Goal: Task Accomplishment & Management: Use online tool/utility

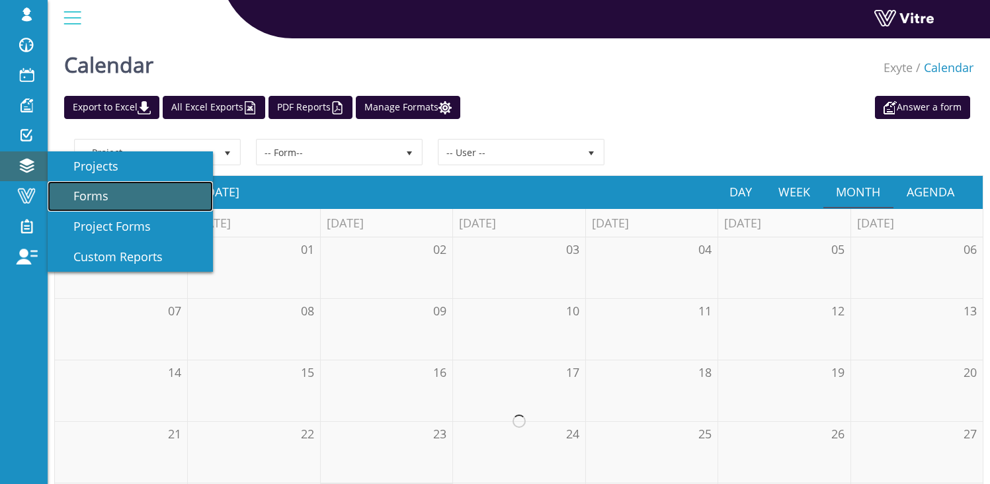
click at [100, 194] on span "Forms" at bounding box center [83, 196] width 51 height 16
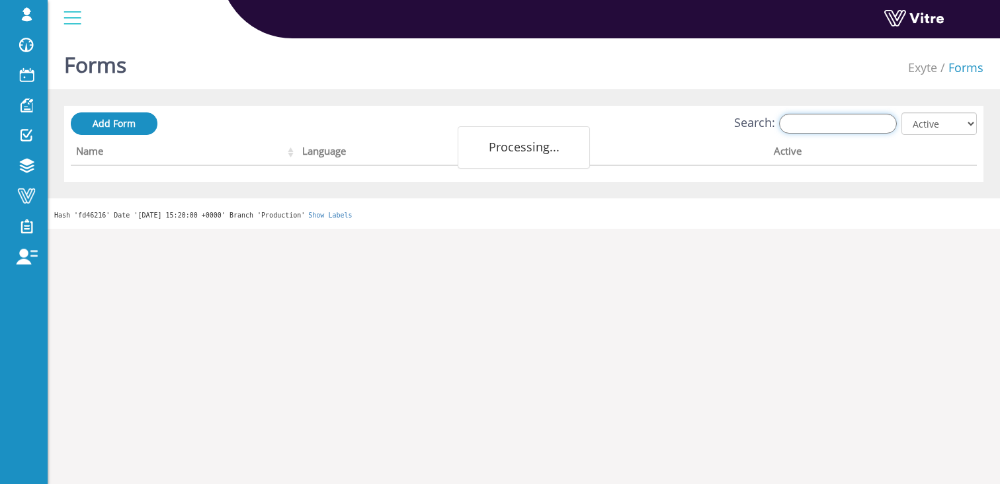
click at [852, 130] on input "Search:" at bounding box center [838, 124] width 118 height 20
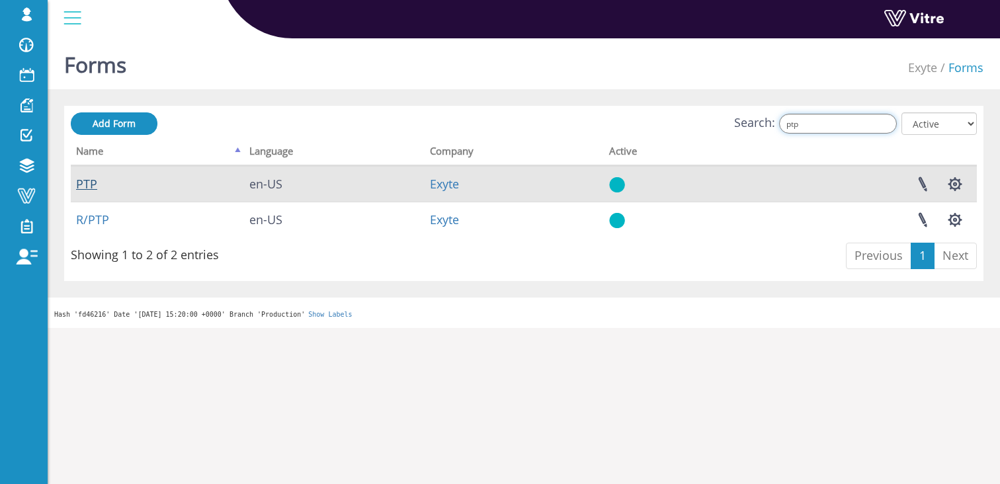
type input "ptp"
click at [82, 185] on link "PTP" at bounding box center [86, 184] width 21 height 16
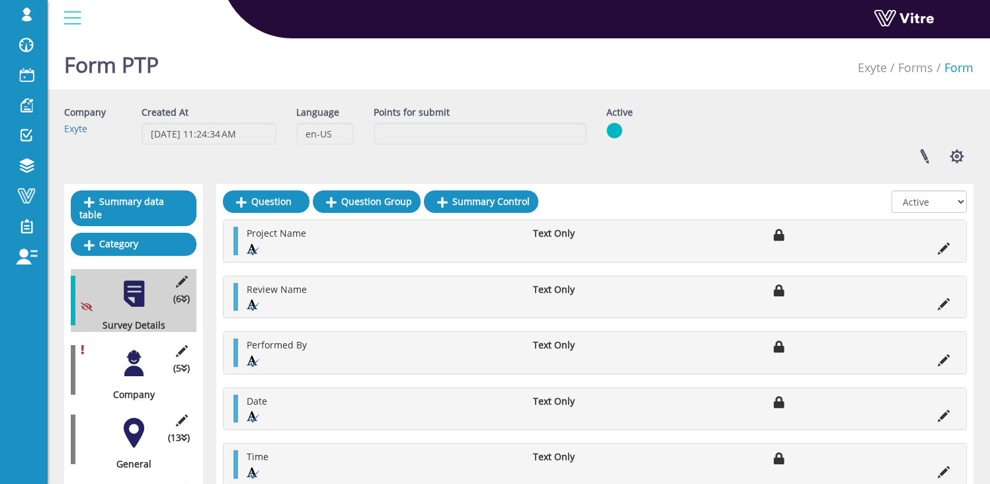
click at [137, 364] on div at bounding box center [134, 363] width 30 height 30
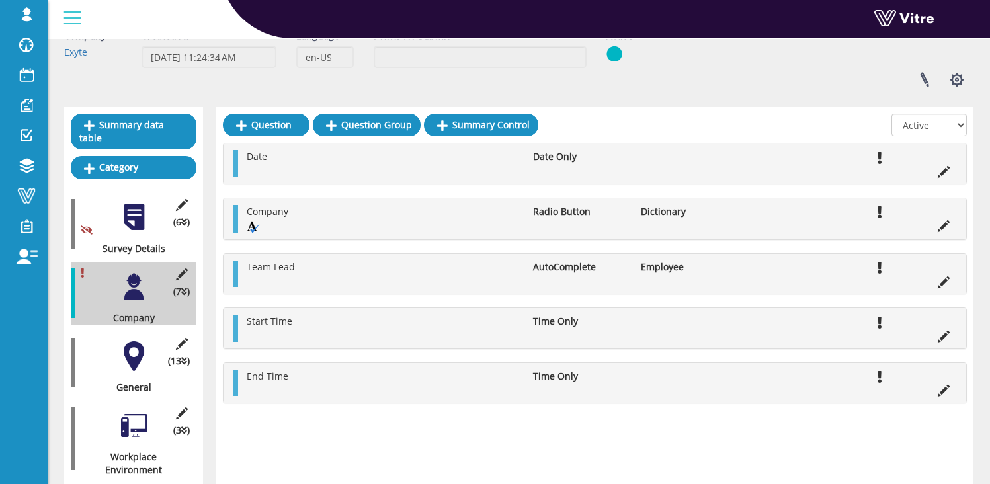
scroll to position [97, 0]
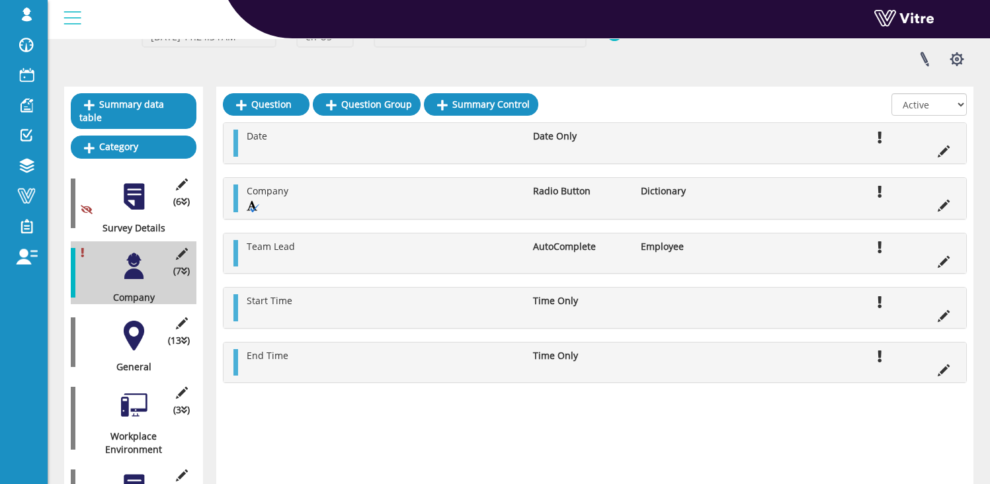
click at [128, 321] on div at bounding box center [134, 336] width 30 height 30
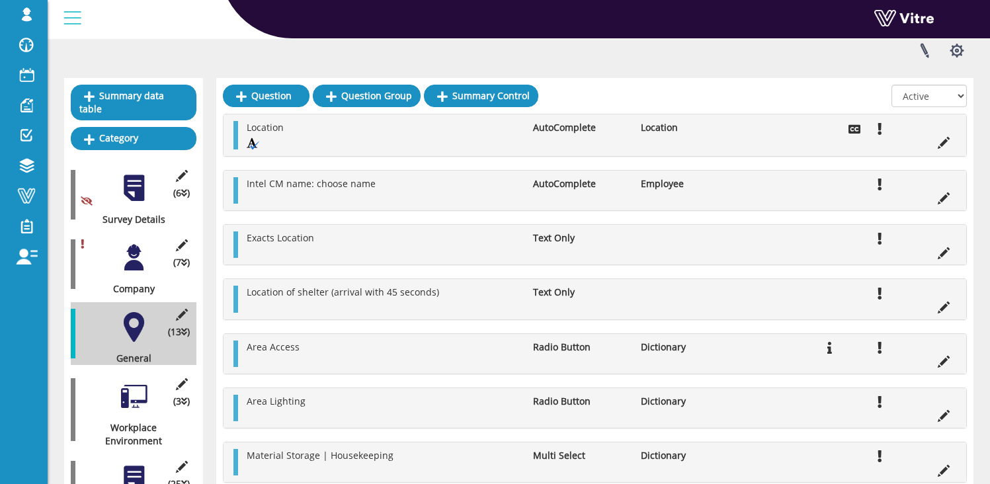
scroll to position [110, 0]
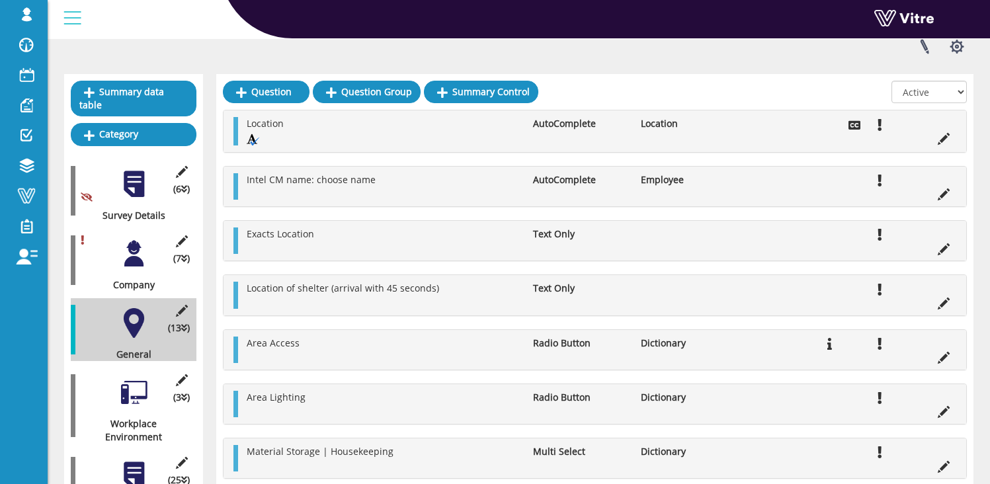
click at [132, 383] on div at bounding box center [134, 393] width 30 height 30
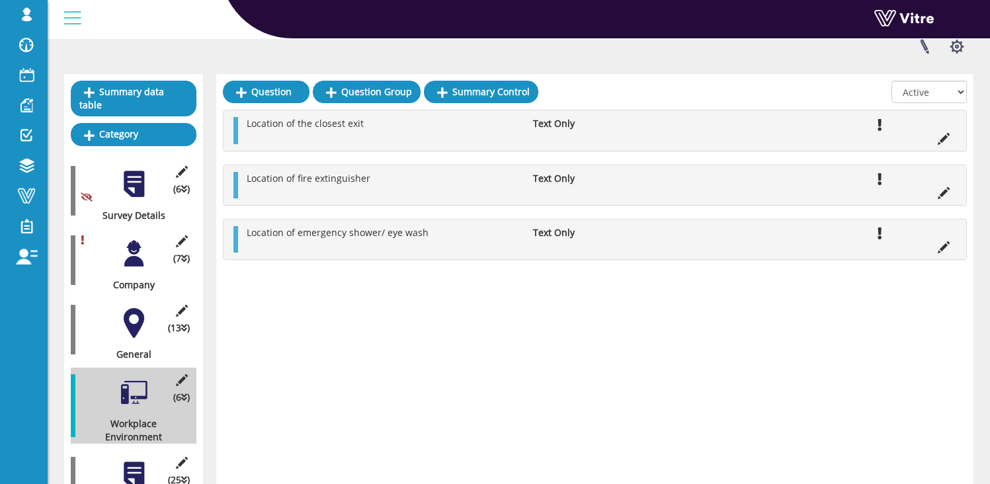
click at [132, 319] on div at bounding box center [134, 323] width 30 height 30
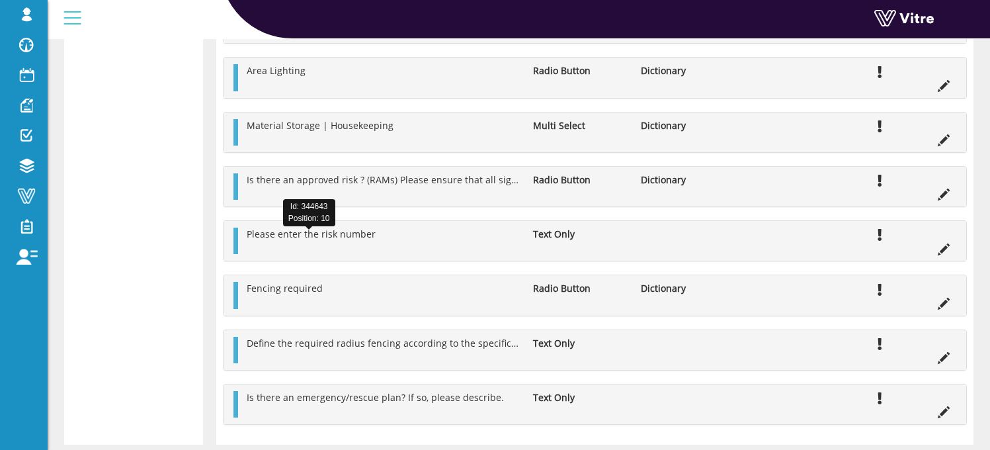
scroll to position [2969, 0]
drag, startPoint x: 245, startPoint y: 239, endPoint x: 374, endPoint y: 242, distance: 128.3
click at [374, 239] on li "Please enter the risk number" at bounding box center [383, 232] width 286 height 13
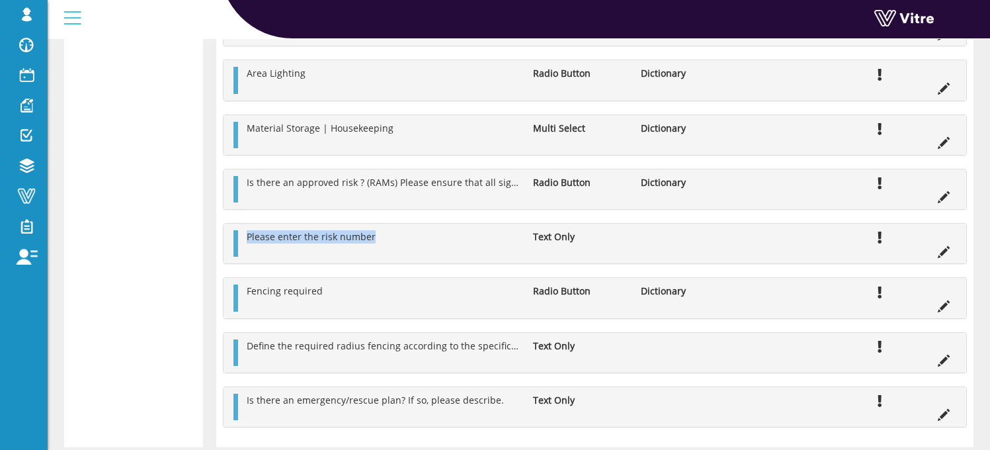
scroll to position [2963, 0]
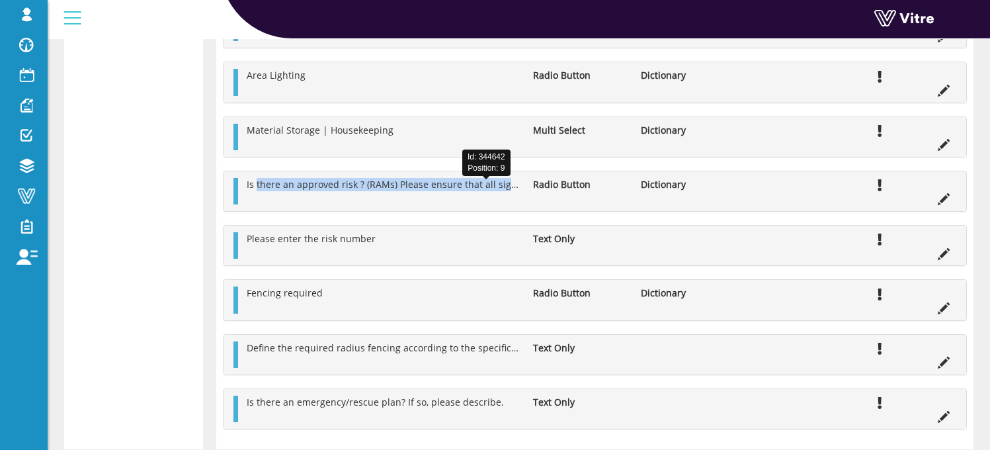
drag, startPoint x: 257, startPoint y: 190, endPoint x: 514, endPoint y: 192, distance: 257.9
click at [514, 190] on span "Is there an approved risk ? (RAMs) Please ensure that all signed employees have…" at bounding box center [495, 184] width 496 height 13
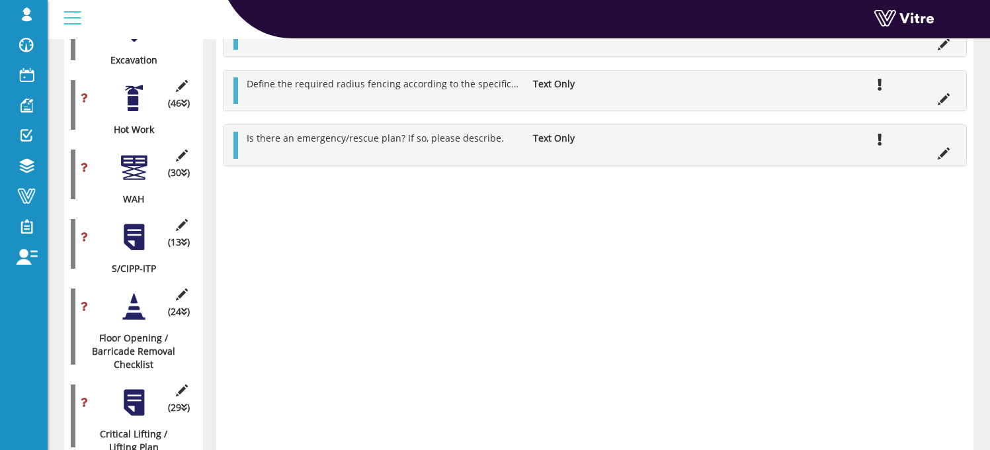
scroll to position [0, 0]
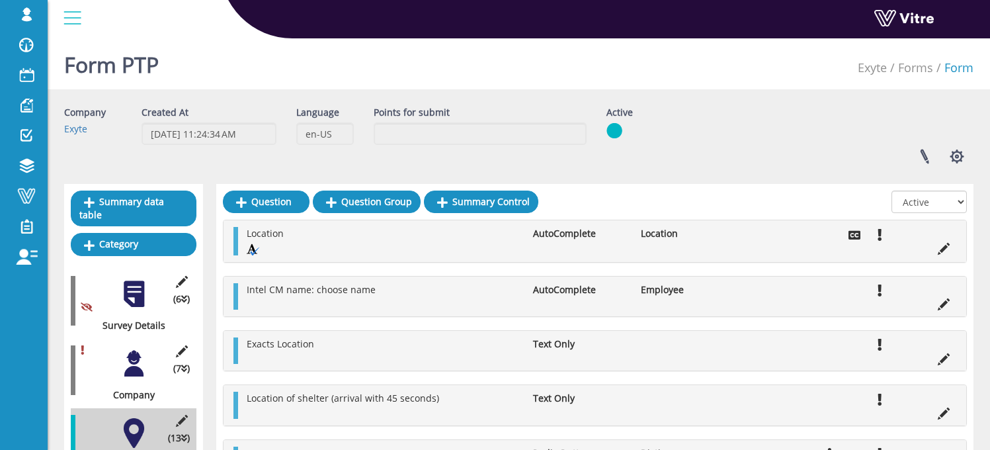
click at [130, 350] on div at bounding box center [134, 363] width 30 height 30
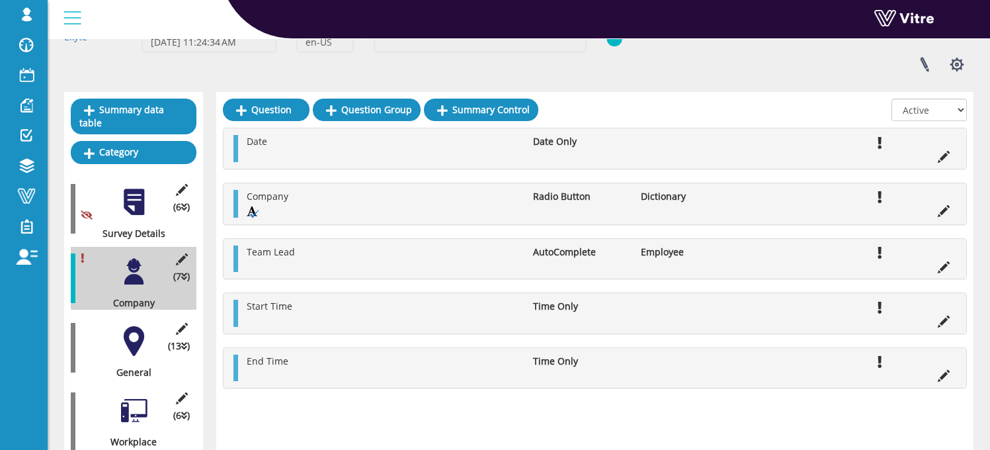
scroll to position [102, 0]
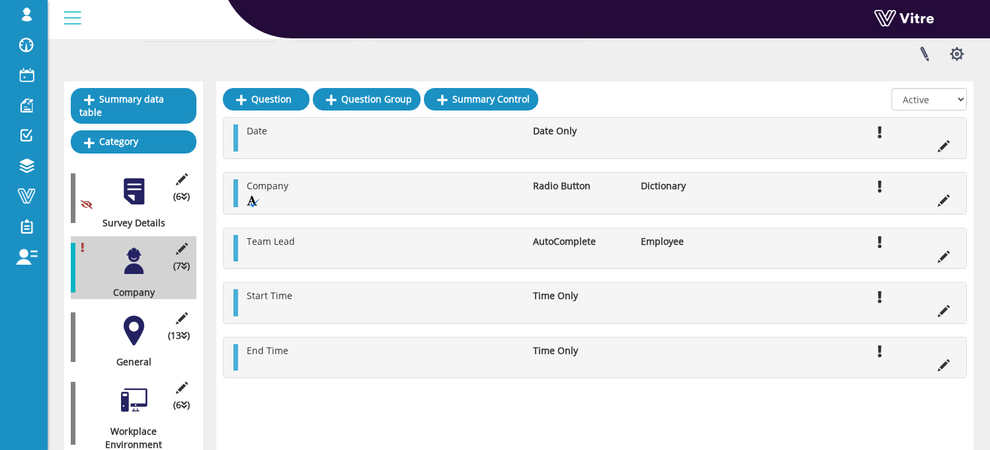
click at [132, 320] on div at bounding box center [134, 330] width 30 height 30
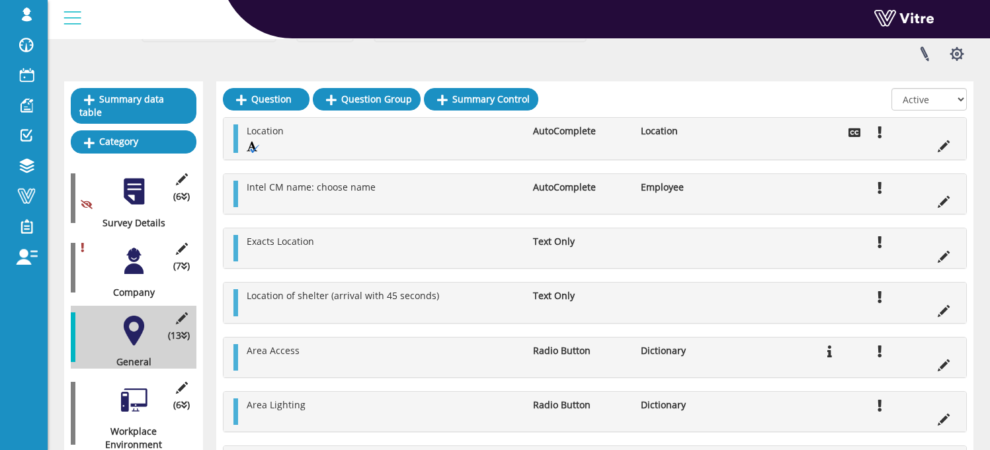
click at [132, 262] on div at bounding box center [134, 261] width 30 height 30
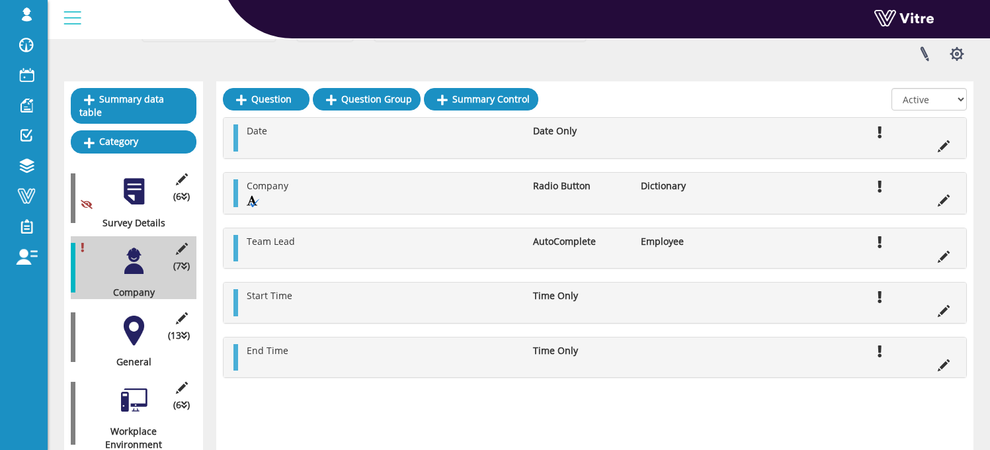
click at [131, 397] on div at bounding box center [134, 400] width 30 height 30
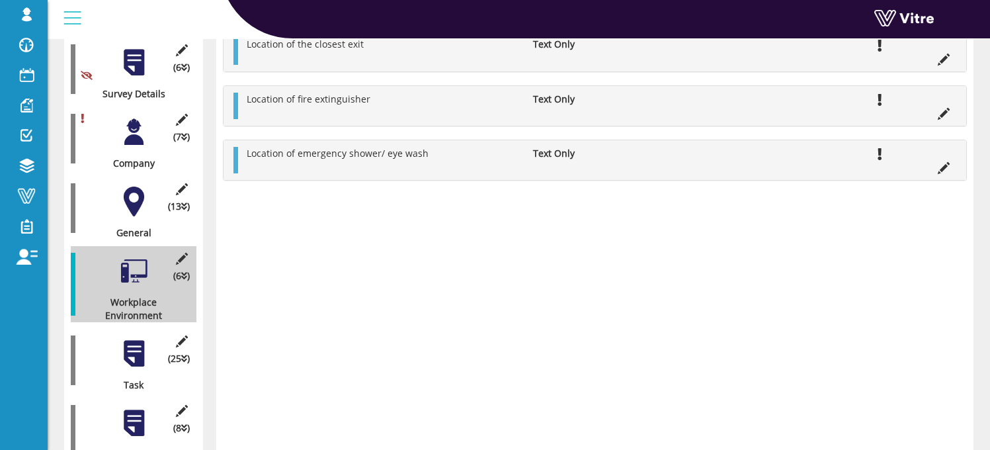
scroll to position [261, 0]
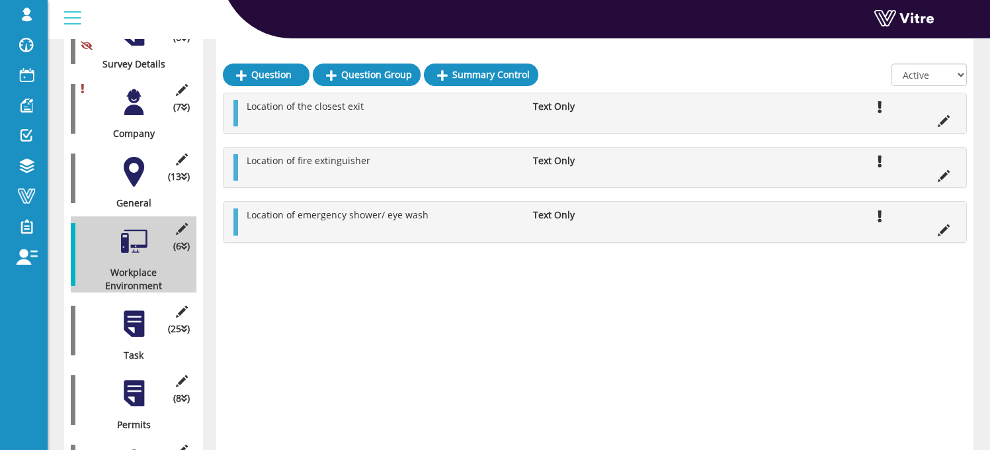
click at [137, 309] on div at bounding box center [134, 324] width 30 height 30
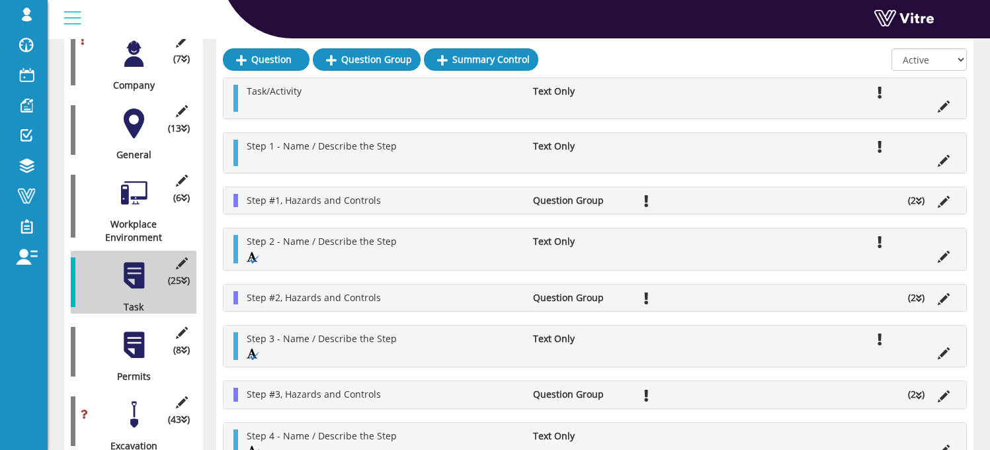
scroll to position [317, 0]
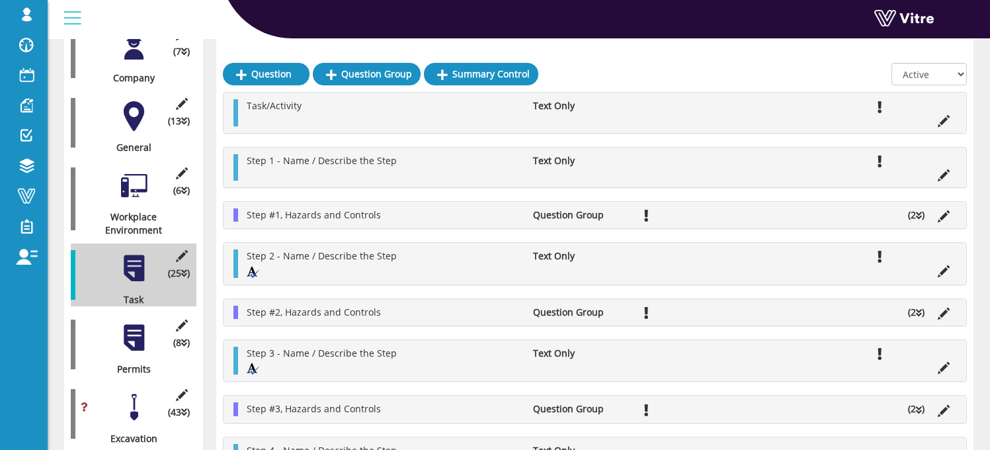
click at [134, 342] on div "(8 ) Permits" at bounding box center [134, 344] width 126 height 63
click at [134, 327] on div at bounding box center [134, 338] width 30 height 30
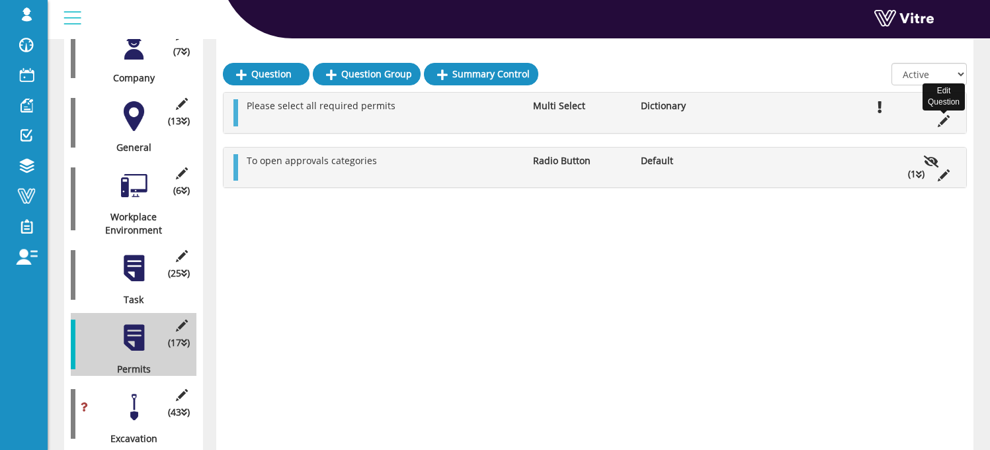
click at [945, 121] on icon at bounding box center [944, 121] width 12 height 12
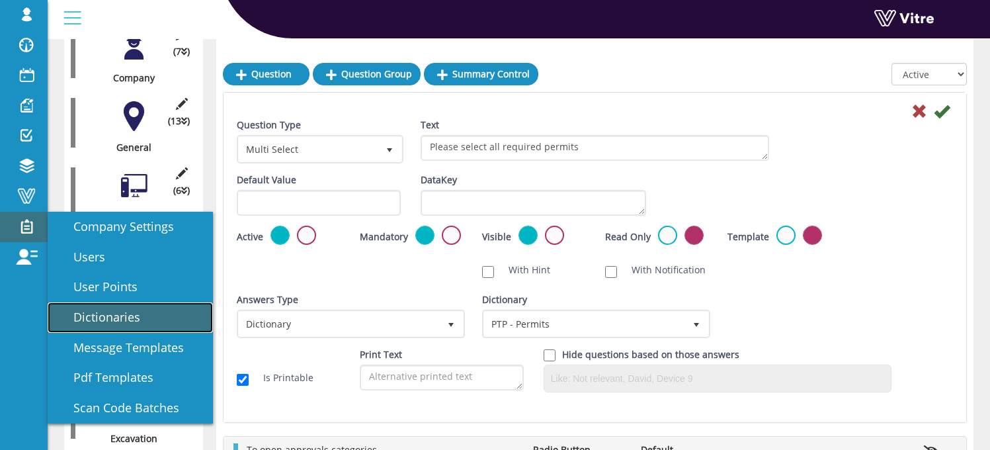
click at [104, 310] on span "Dictionaries" at bounding box center [99, 317] width 83 height 16
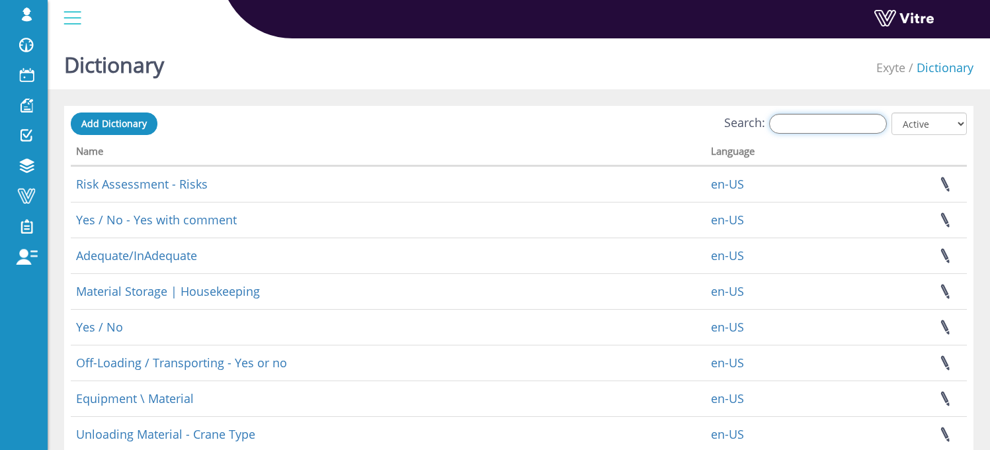
click at [794, 131] on input "Search:" at bounding box center [828, 124] width 118 height 20
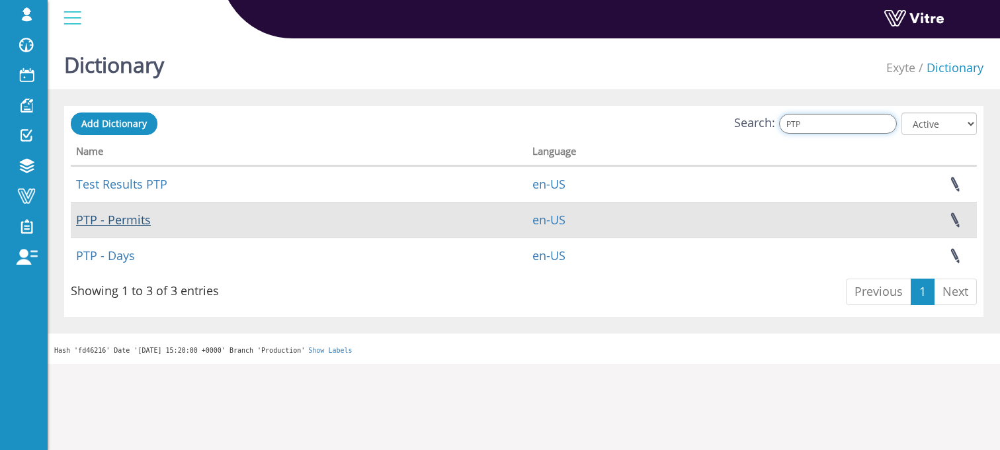
type input "PTP"
click at [134, 221] on link "PTP - Permits" at bounding box center [113, 220] width 75 height 16
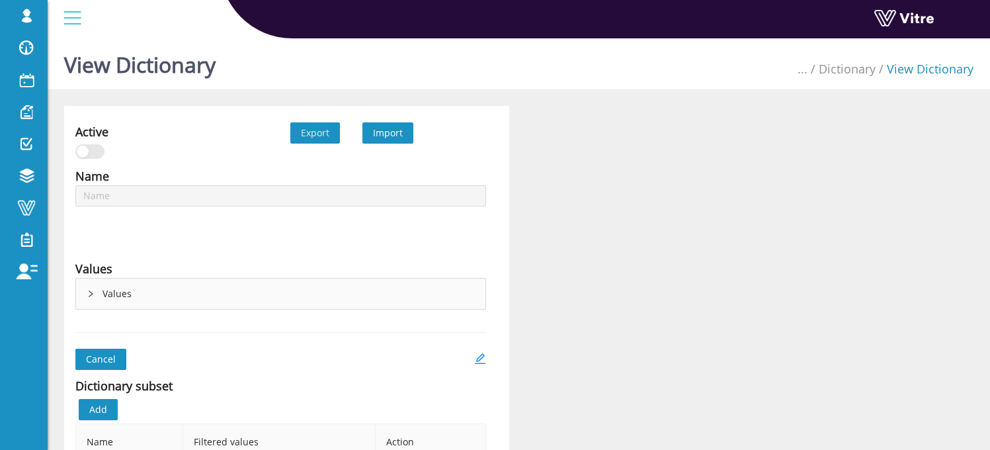
type input "PTP - Permits"
click at [479, 358] on icon "edit" at bounding box center [480, 358] width 12 height 12
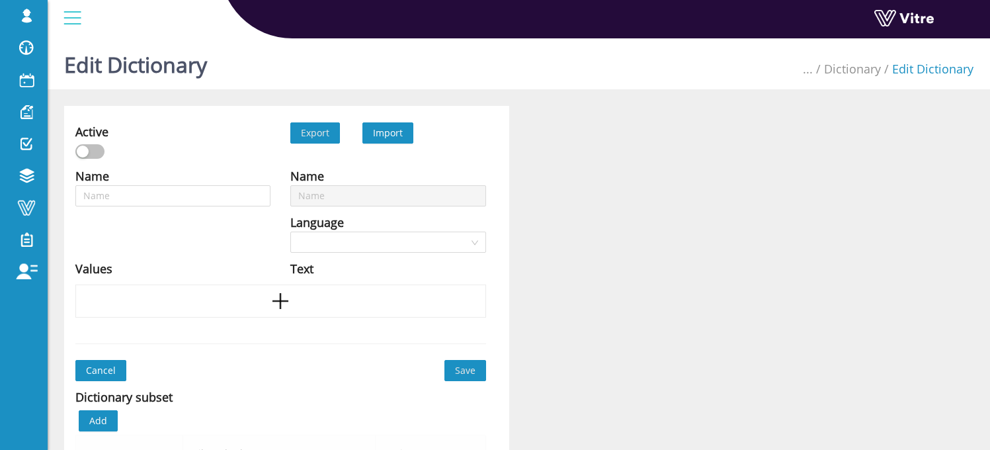
scroll to position [195, 0]
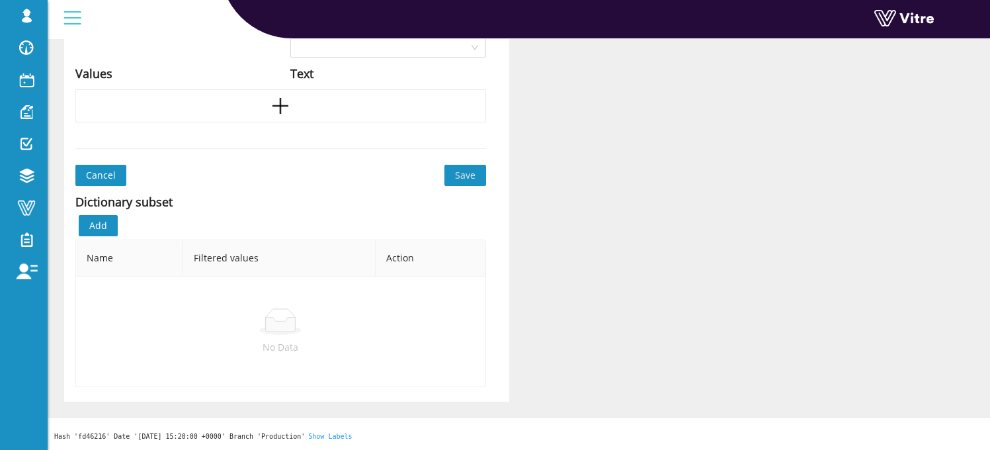
type input "PTP - Permits"
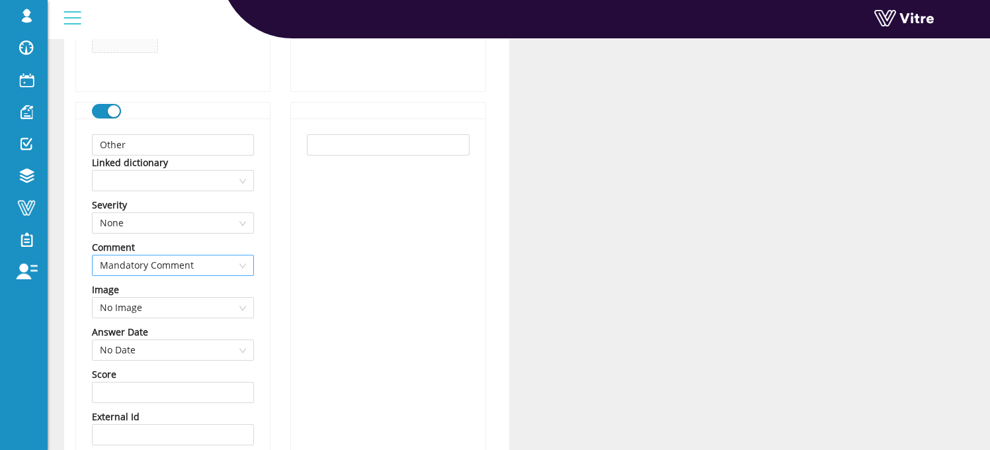
scroll to position [11210, 0]
click at [140, 147] on input "Other" at bounding box center [173, 146] width 162 height 21
type input "Other"
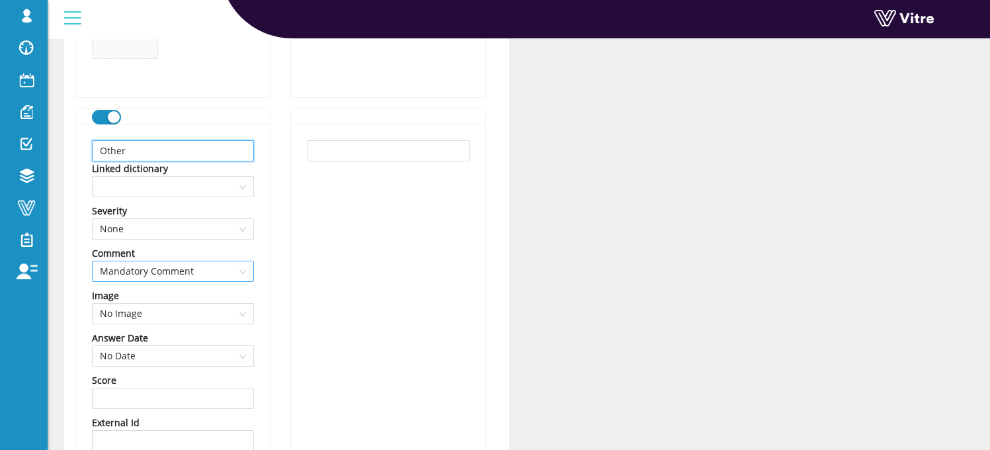
scroll to position [11204, 0]
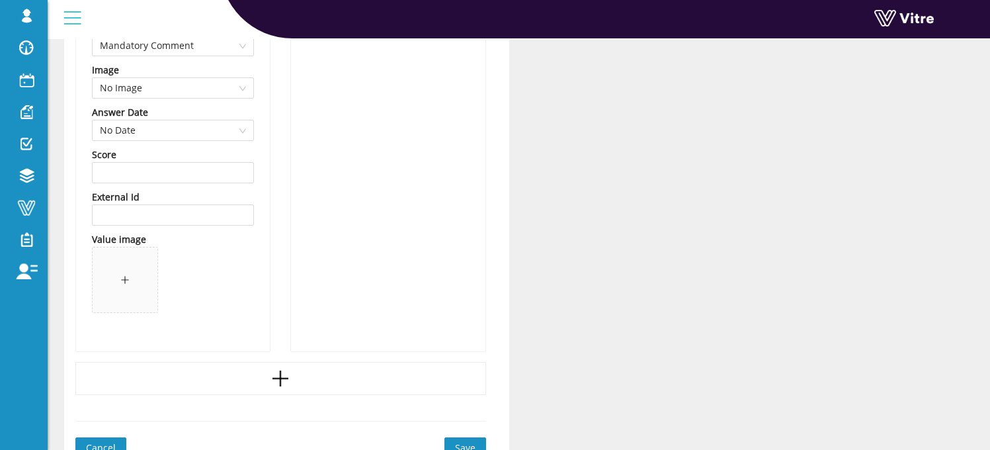
scroll to position [11445, 0]
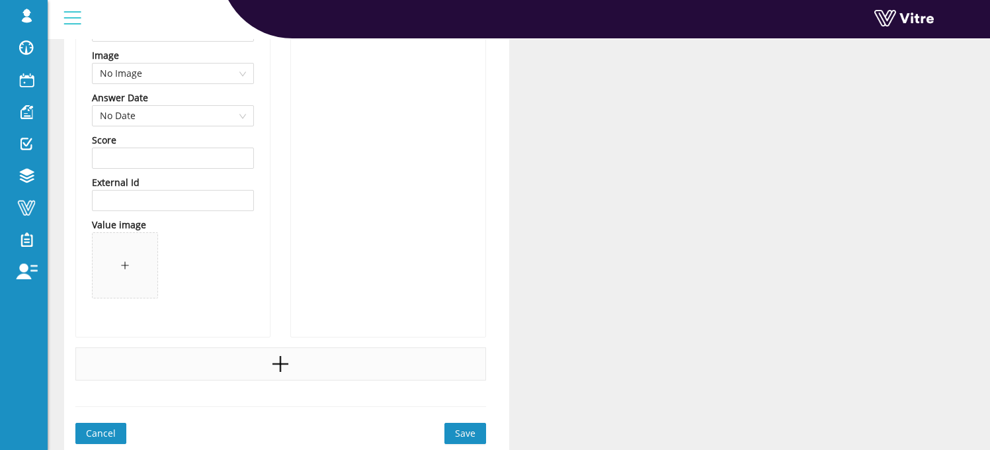
click at [274, 362] on icon "plus" at bounding box center [280, 364] width 20 height 20
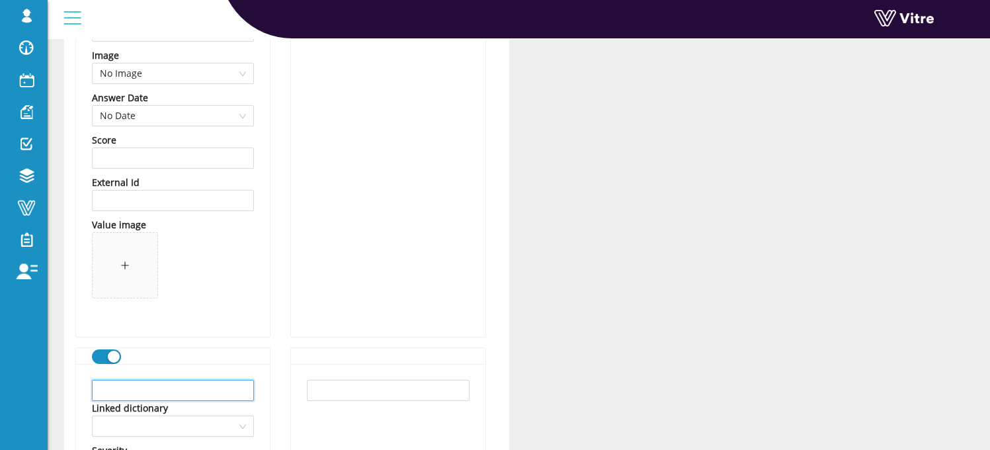
click at [139, 388] on input "text" at bounding box center [173, 390] width 162 height 21
type input "Not Required"
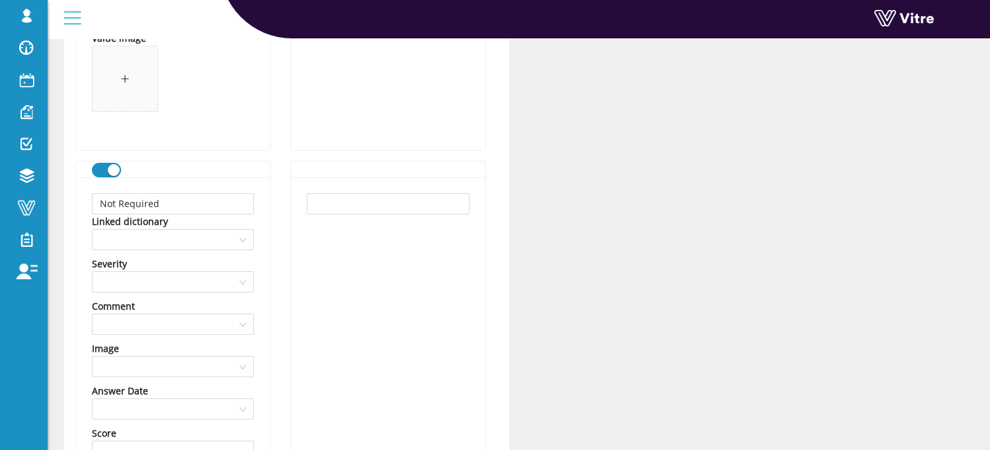
scroll to position [11649, 0]
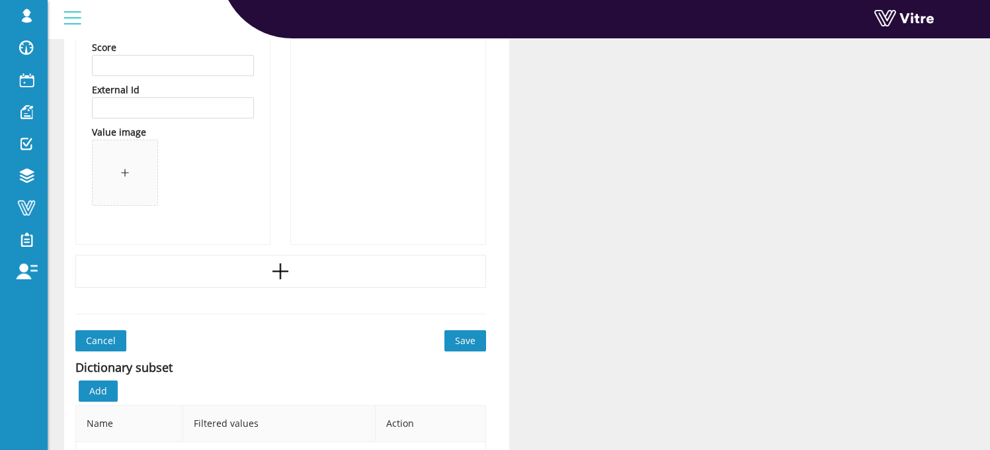
scroll to position [12086, 0]
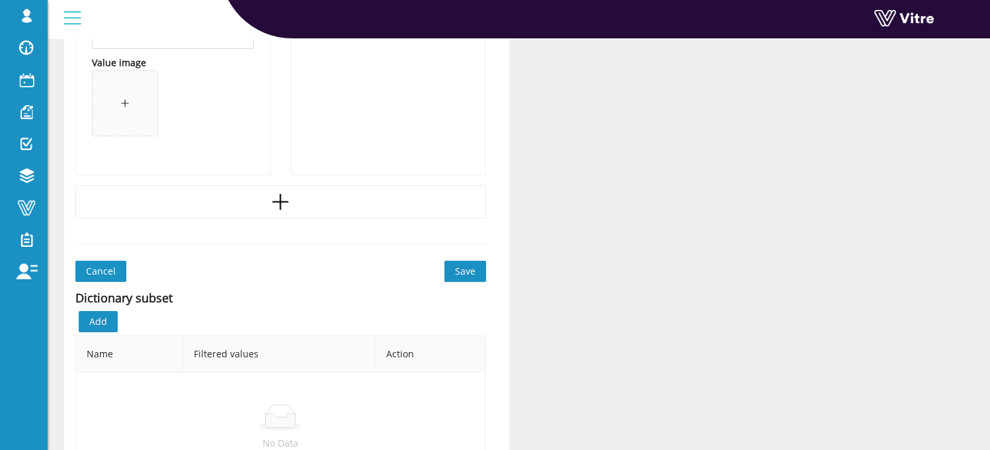
click at [467, 269] on span "Save" at bounding box center [465, 271] width 20 height 15
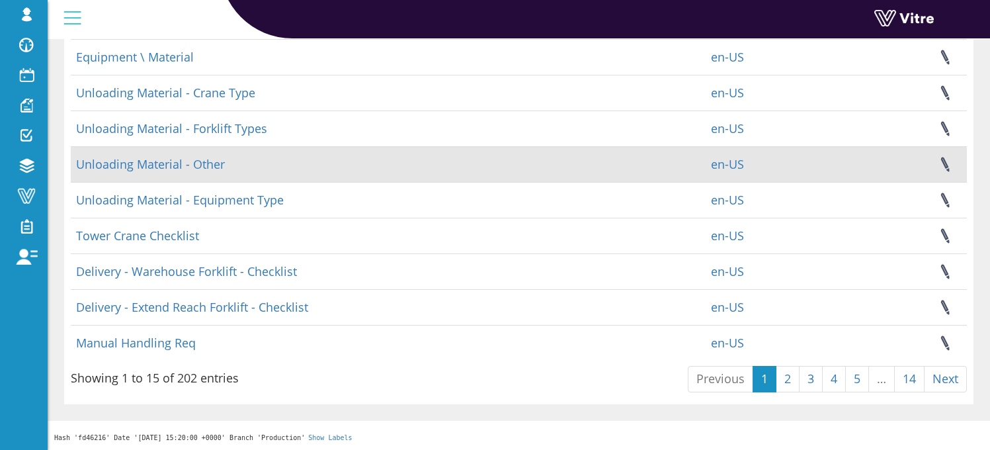
scroll to position [342, 0]
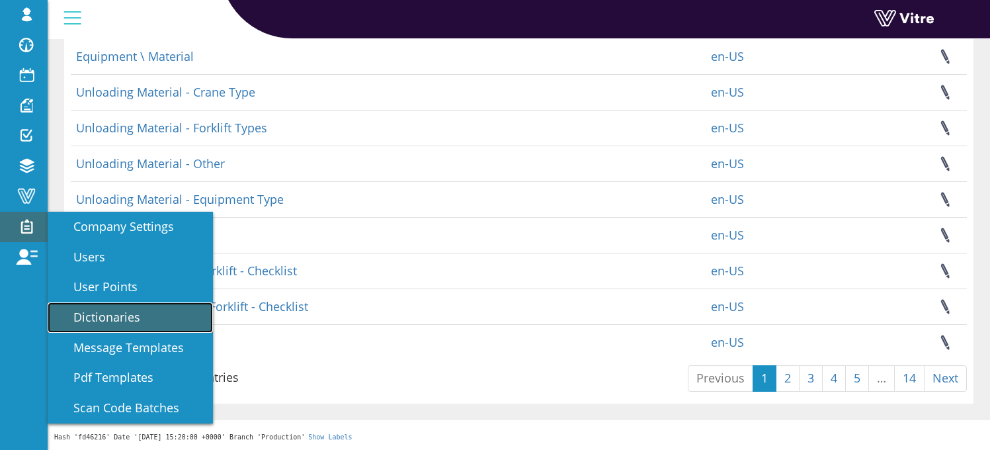
click at [114, 322] on span "Dictionaries" at bounding box center [99, 317] width 83 height 16
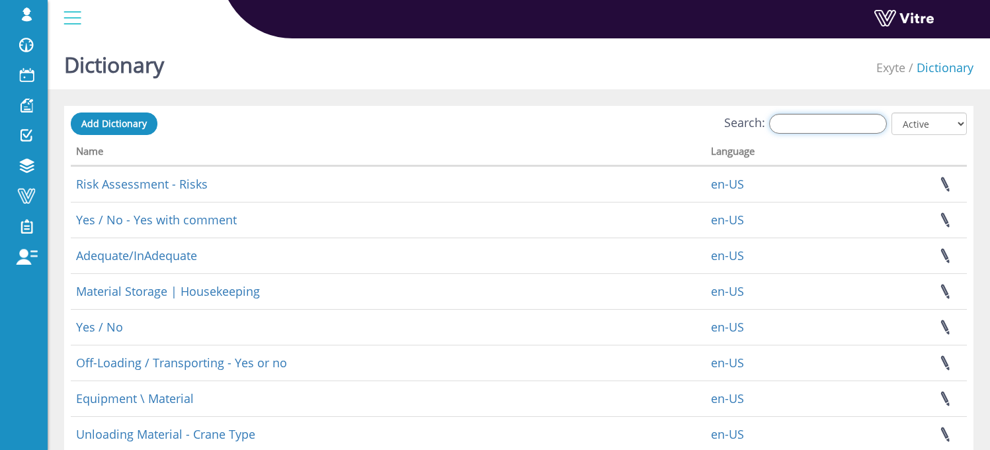
click at [818, 119] on input "Search:" at bounding box center [828, 124] width 118 height 20
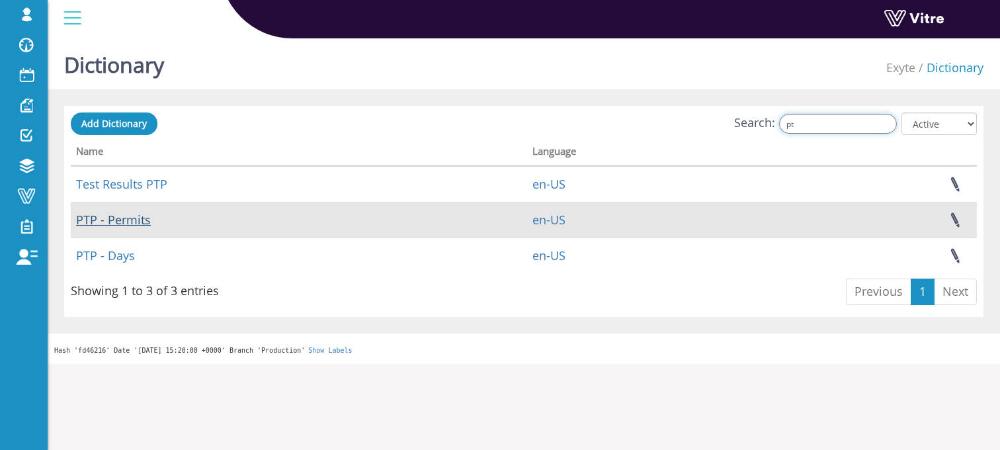
type input "pt"
click at [118, 219] on link "PTP - Permits" at bounding box center [113, 220] width 75 height 16
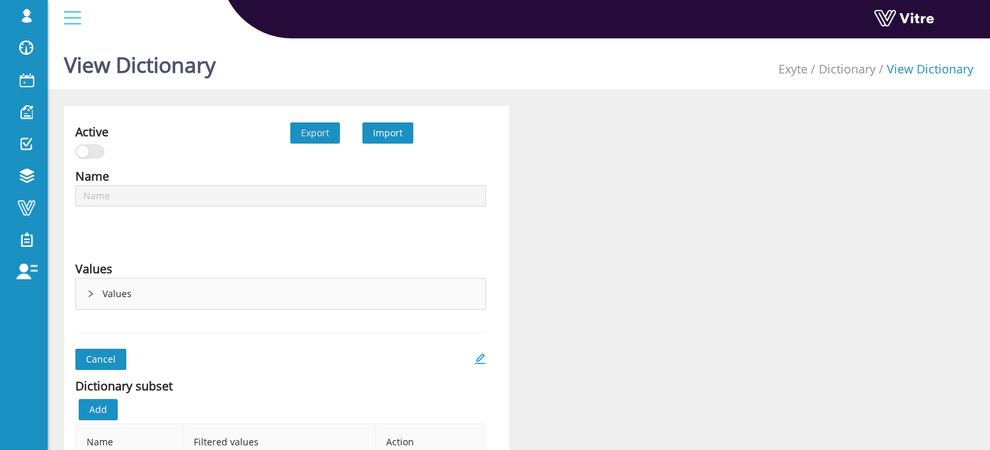
type input "PTP - Permits"
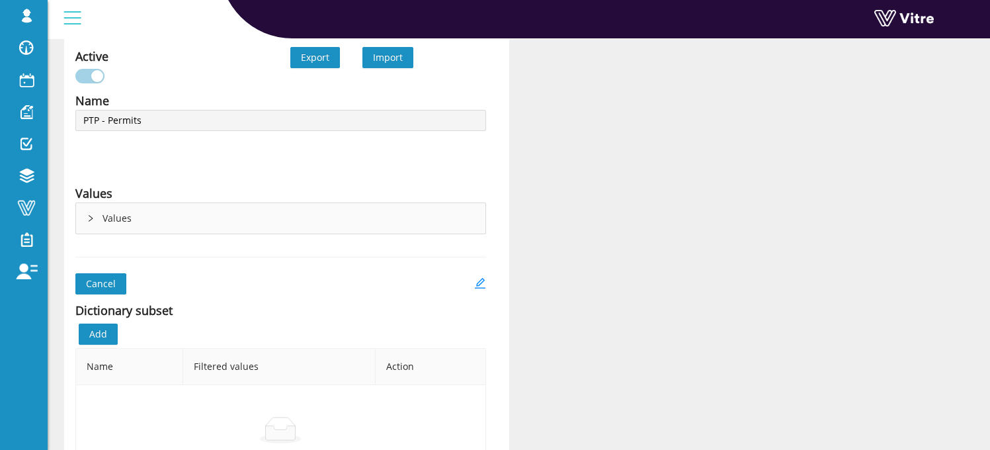
scroll to position [77, 0]
click at [317, 60] on span "Export" at bounding box center [315, 55] width 28 height 15
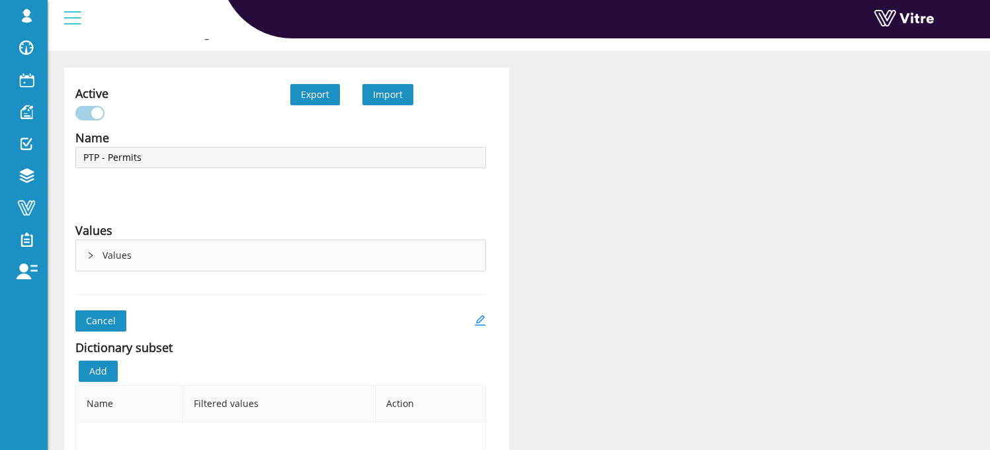
scroll to position [0, 0]
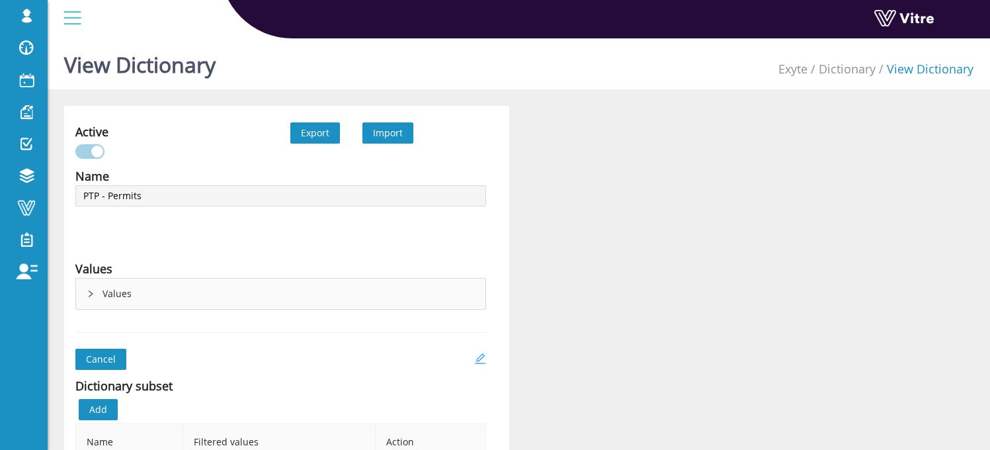
click at [482, 360] on icon "edit" at bounding box center [480, 358] width 12 height 12
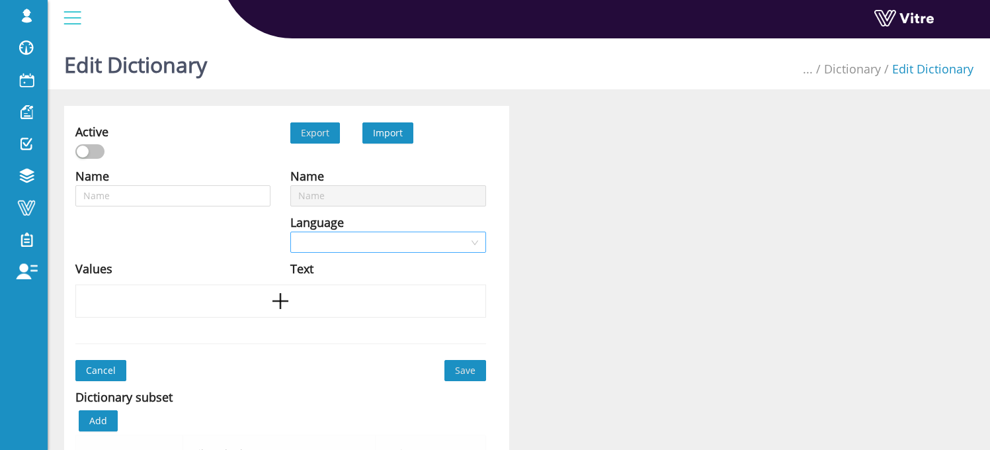
click at [340, 234] on input "search" at bounding box center [383, 242] width 170 height 20
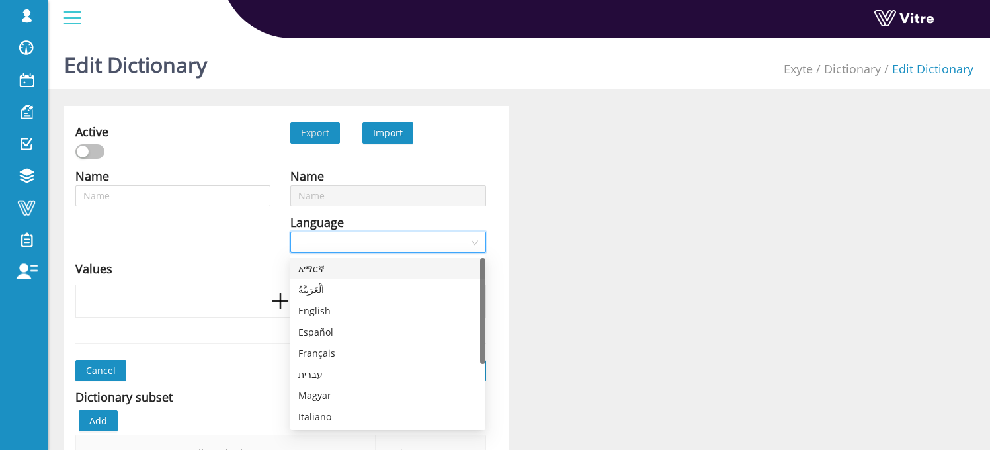
type input "PTP - Permits"
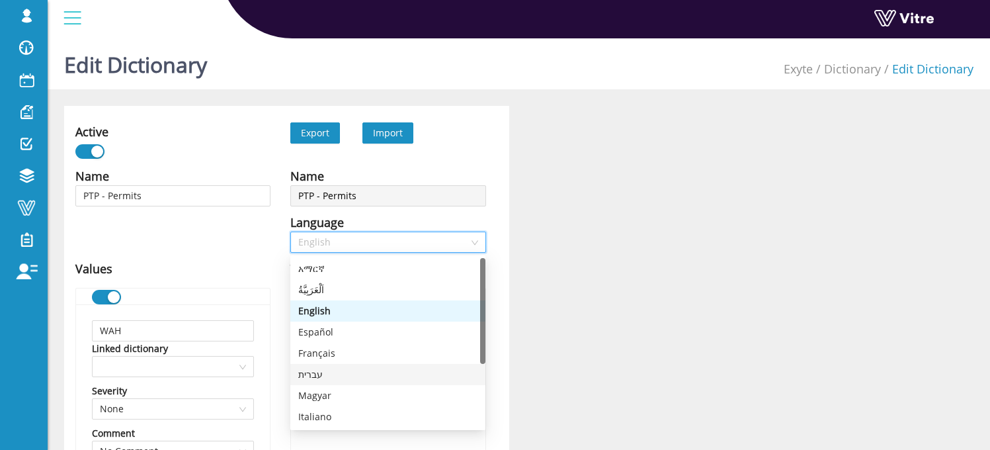
click at [341, 371] on div "עברית" at bounding box center [387, 374] width 179 height 15
type input "עבודה בגובה"
type input "עבודה חמה"
type input "חפירה"
type input "S/CIPP-ITP"
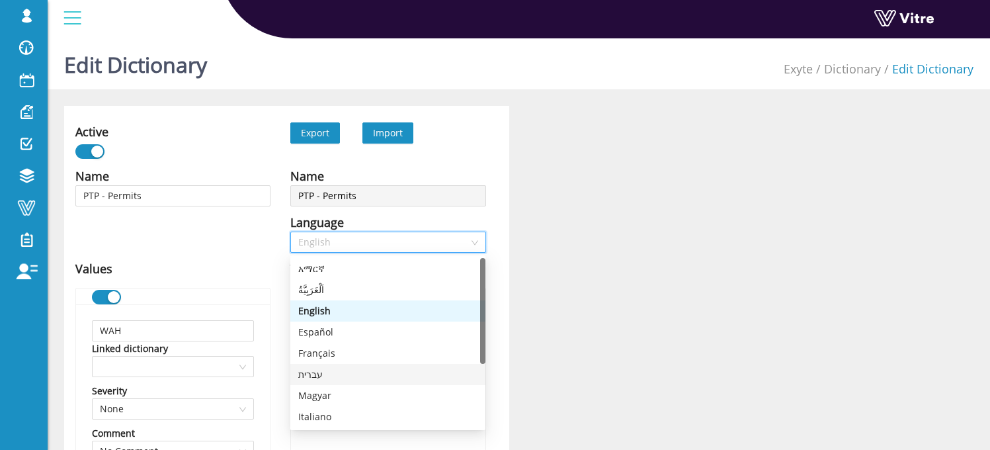
type input "פתילת רצפה /הסרת מכשול"
type input "תוכנית הנפה"
type input "גישה לאזורים מוגבלים"
type input "ביצוע קידוח / ניסור ברצפה"
type input "הכנסת משטח הרמה"
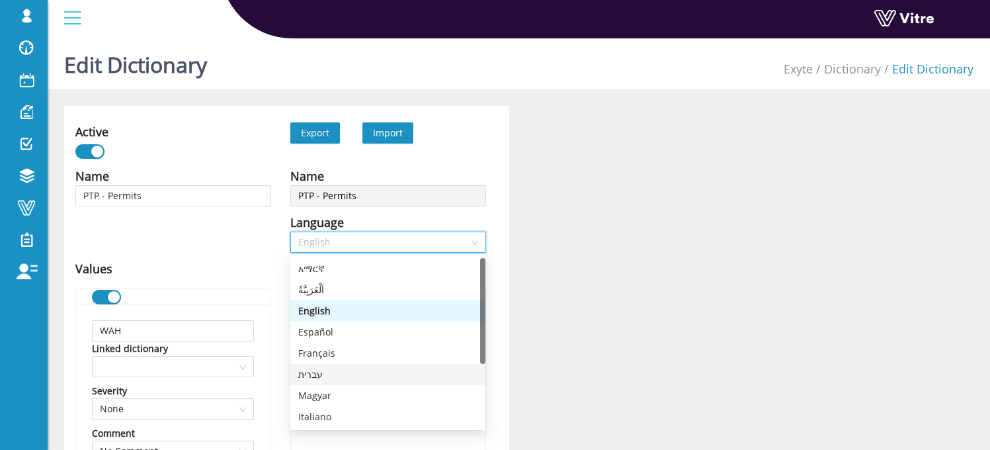
type input "פעילות מלגזה"
type input "עבודה עם ערכת חיתוך להבה"
type input "חלל מוקף"
type input "פיגום/נייד עצמאי"
type input "ניסור תקרה/קירות/[PERSON_NAME]"
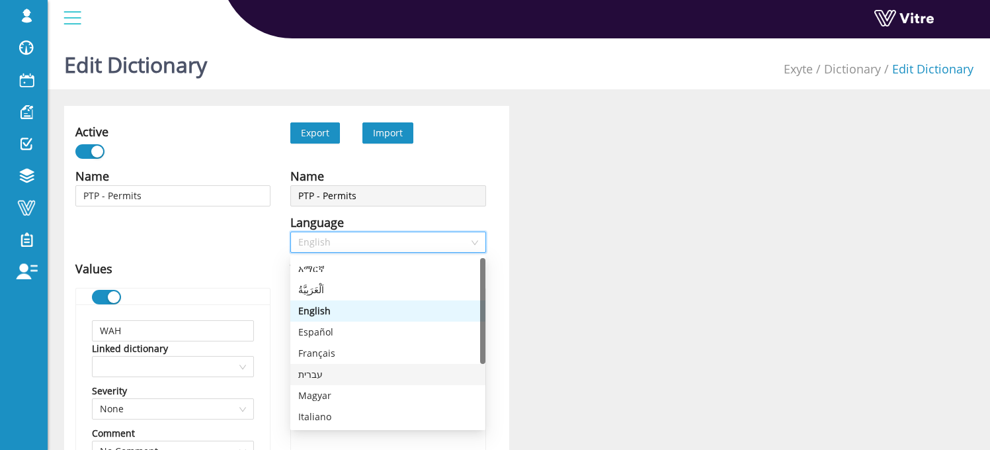
type input "פתיחת RMF/כניסה מתחת לכן/כניסה"
type input "ביצוע צילומי רנטגן"
type input "הליך ביטול ההתקנה של קו גז בטוהר גבוה ואינרטי"
type input "הליך ביטול ההתקנה של קווי מים"
type input "נוהל הסרת מערכות פליטה"
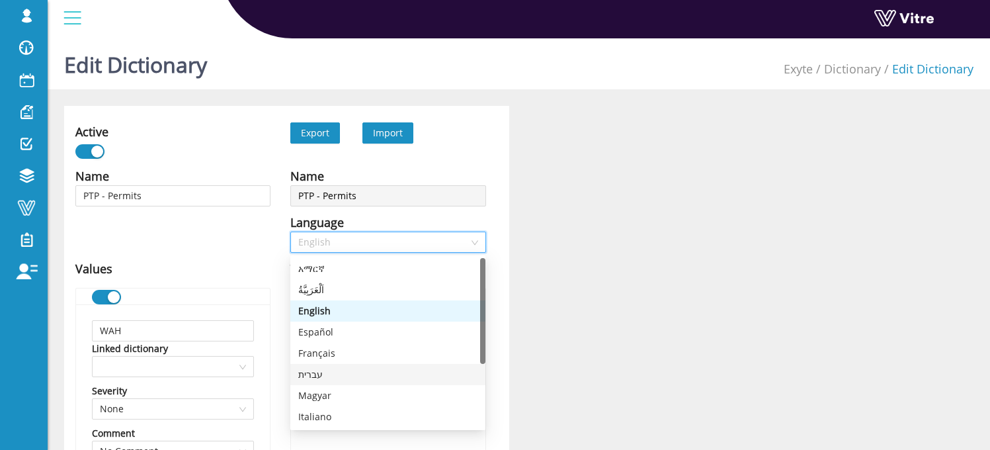
type input "הליך הסרת ההתקנה עבור LIWS"
type input "הליך ביטול ההתקנה של ציוד ואקום (EV) - Fab38"
type input "עבודה על אישור מערכות"
type input "אחר"
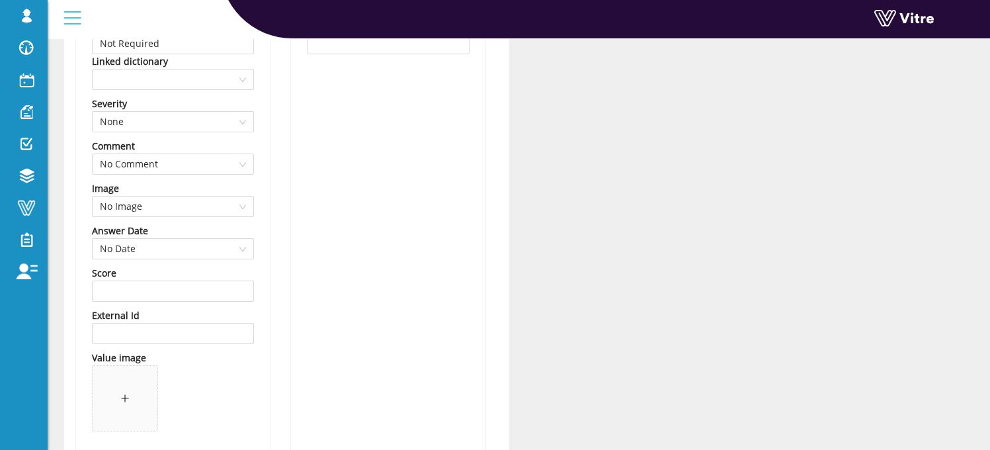
scroll to position [11559, 0]
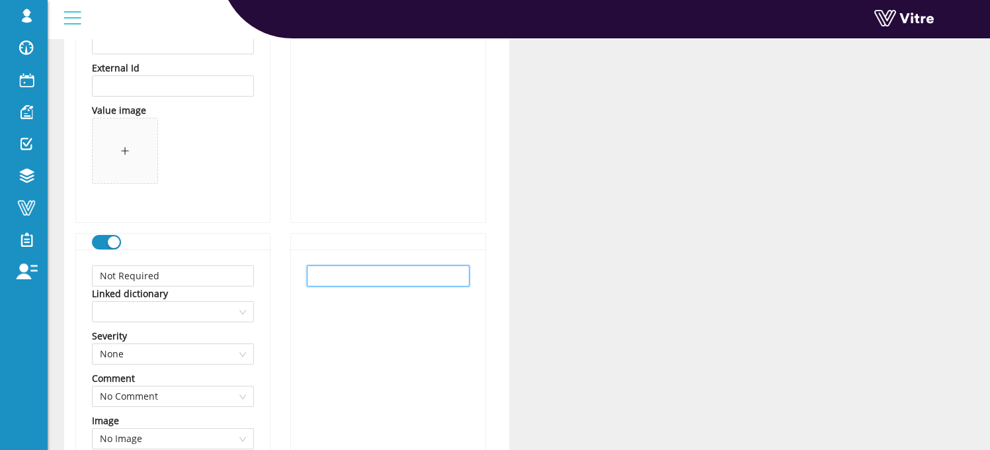
click at [358, 270] on input "text" at bounding box center [388, 275] width 162 height 21
type input "k"
type input "לא נדרש"
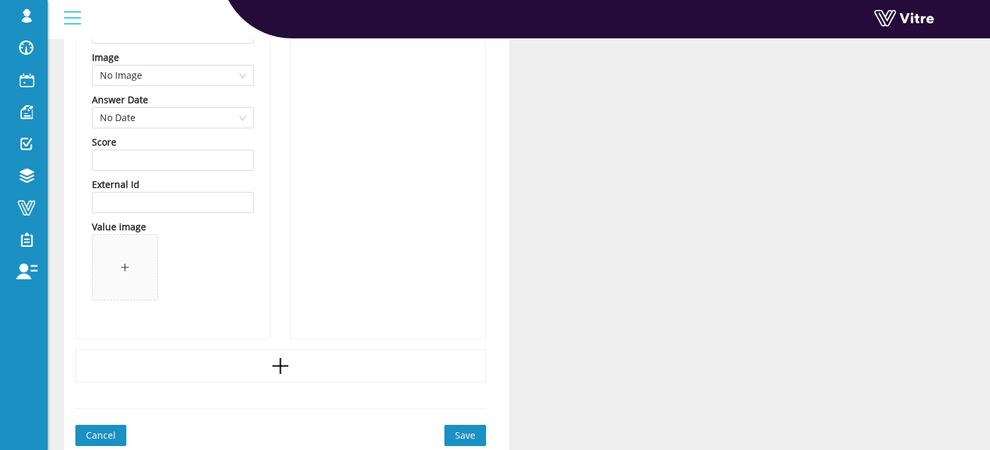
scroll to position [12059, 0]
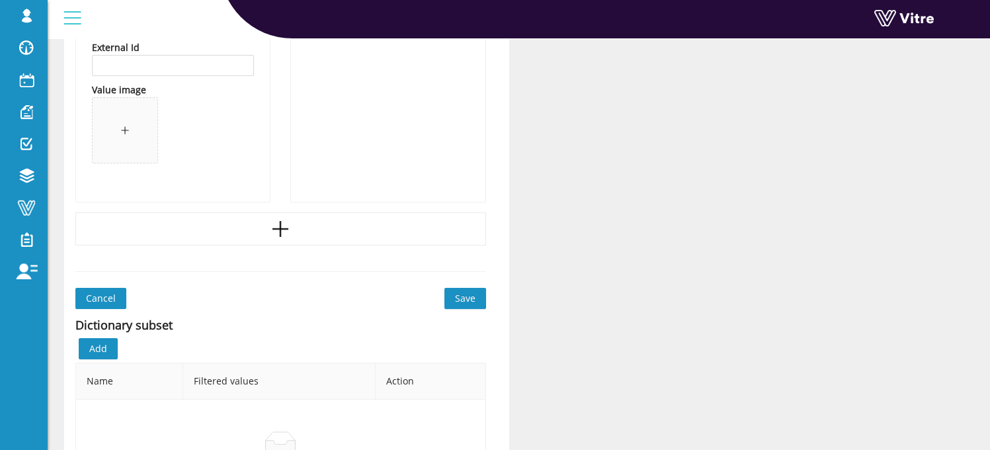
click at [467, 297] on span "Save" at bounding box center [465, 298] width 20 height 15
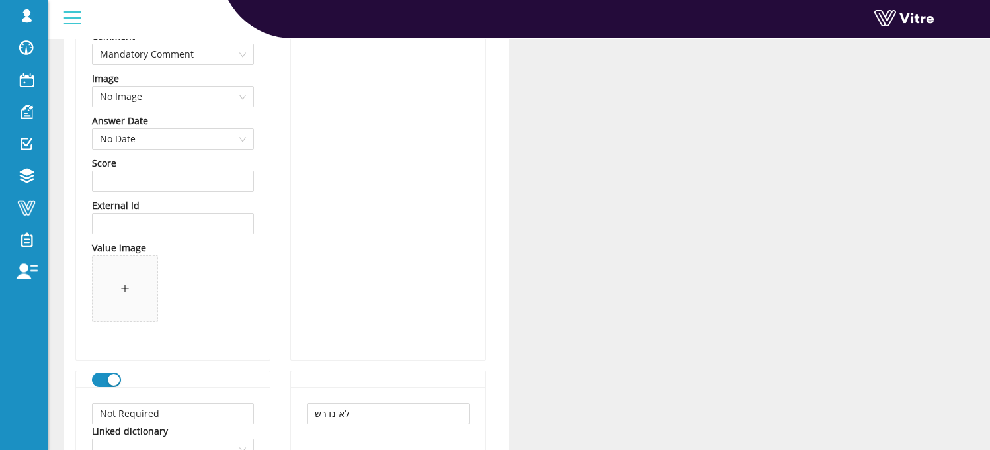
scroll to position [11136, 0]
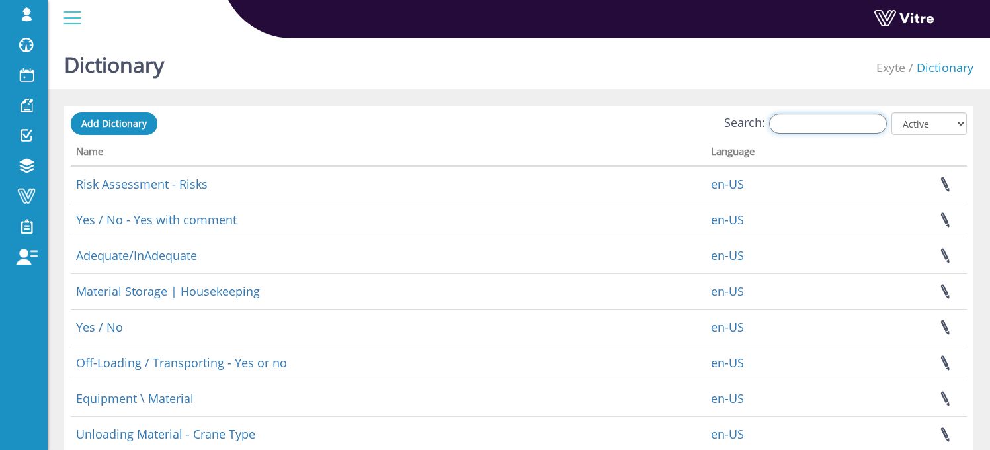
click at [816, 128] on input "Search:" at bounding box center [828, 124] width 118 height 20
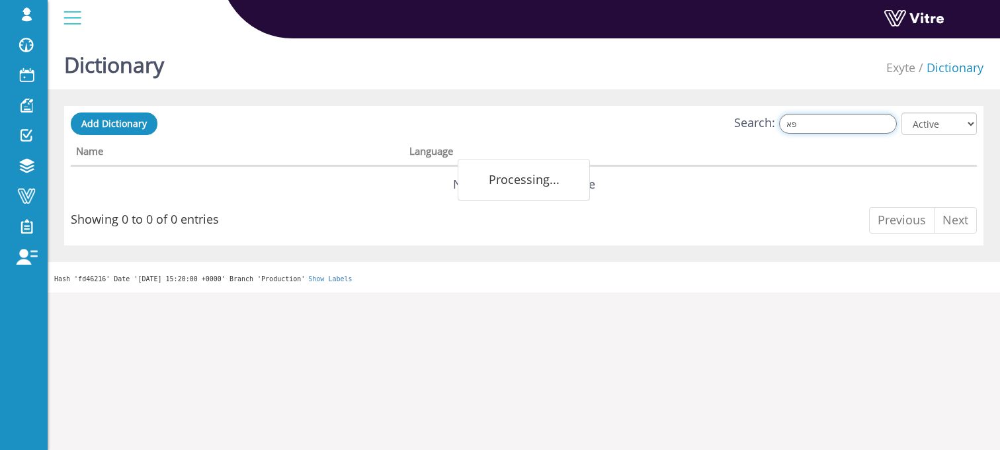
type input "פ"
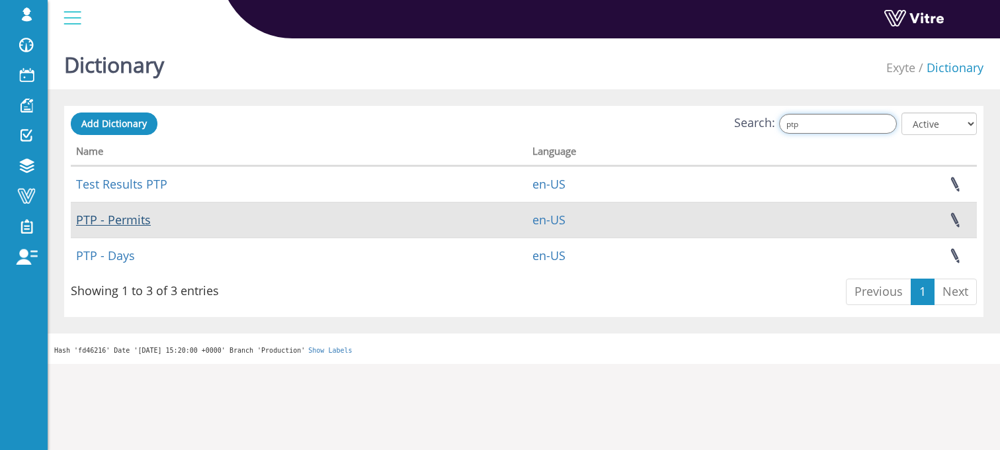
type input "ptp"
click at [137, 218] on link "PTP - Permits" at bounding box center [113, 220] width 75 height 16
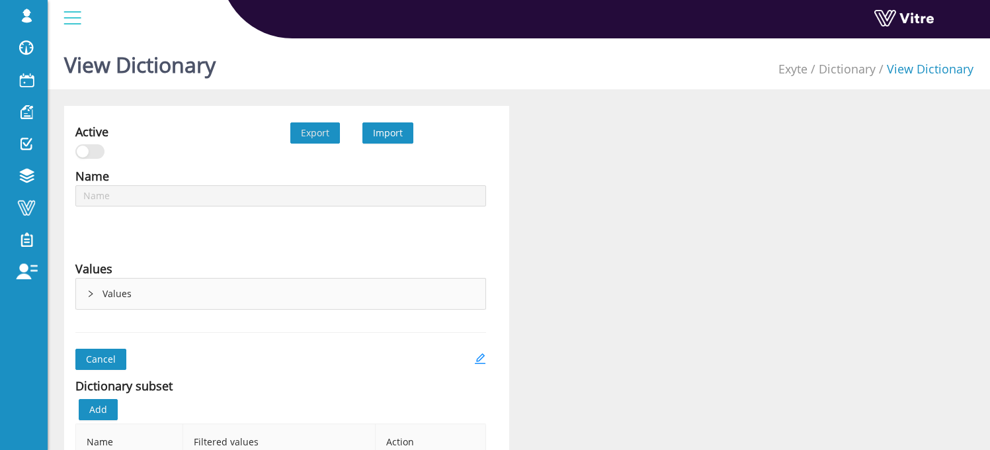
type input "PTP - Permits"
click at [483, 360] on icon "edit" at bounding box center [480, 358] width 12 height 12
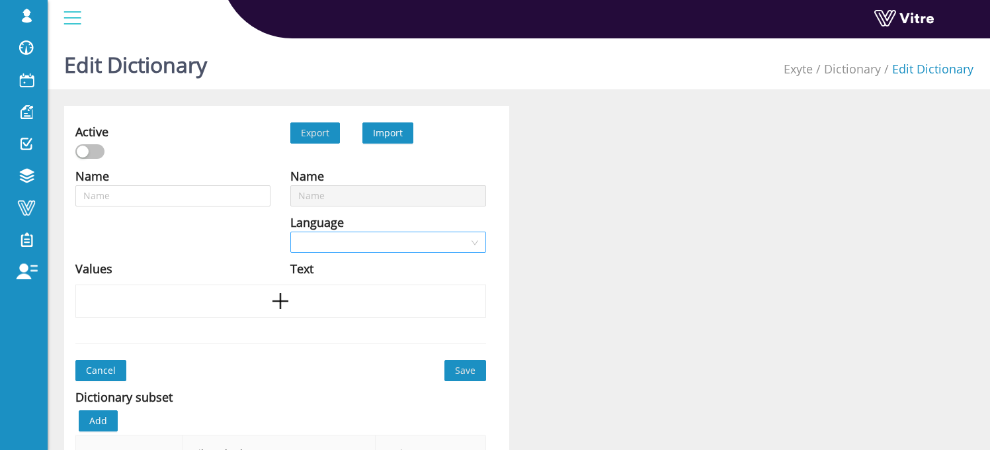
type input "PTP - Permits"
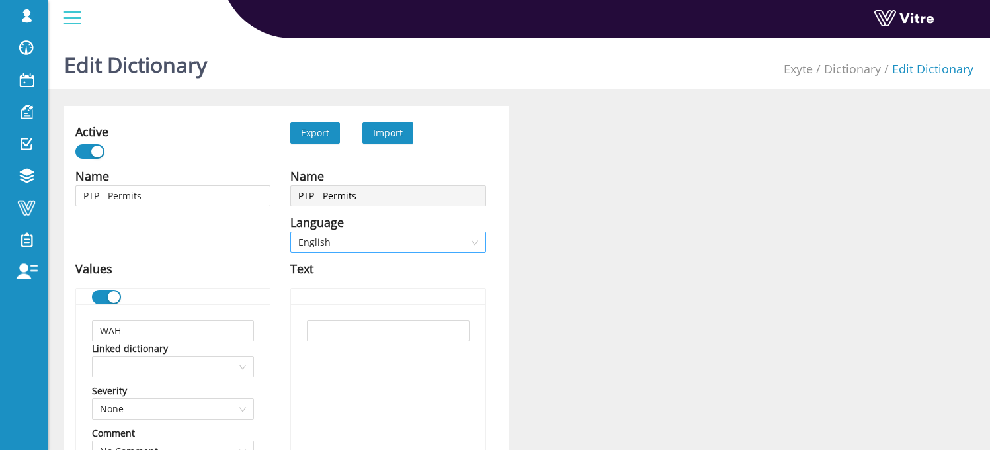
click at [331, 240] on span "English" at bounding box center [387, 242] width 179 height 20
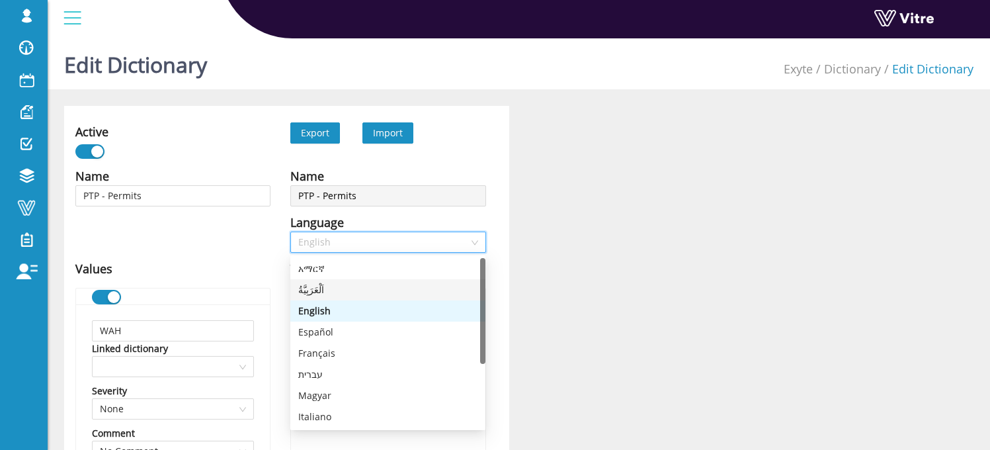
click at [329, 286] on div "اَلْعَرَبِيَّةُ" at bounding box center [387, 289] width 179 height 15
type input "واو"
type input "عمل ساخن"
type input "حفريات"
type input "S/CIPP-ITP"
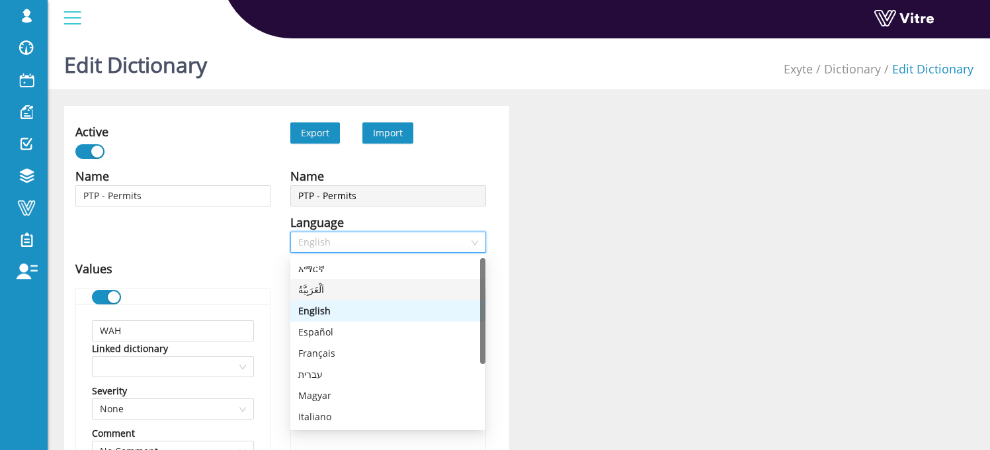
type input "قائمة التحقق من فتح الأرضية / إزالة الحواجز"
type input "رفع حرج / خطة الرفع"
type input "الوصول إلى المناطق المحظورة"
type input "تنفيذ الحفر / النشر في الأرضية"
type input "إدخال منصة رفع"
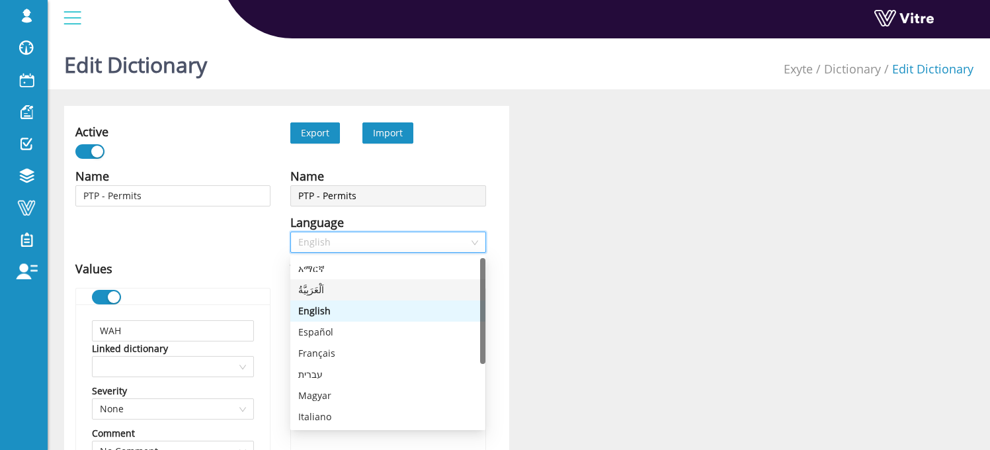
type input "تشغيل رافعة شوكية"
type input "العمل مع مجموعة قطع اللهب"
type input "مساحة محاطة"
type input "سقالات / قائمة بذاتها محمولة"
type input "نشر سقف الأرضية / الجدران / الجدران الجافة"
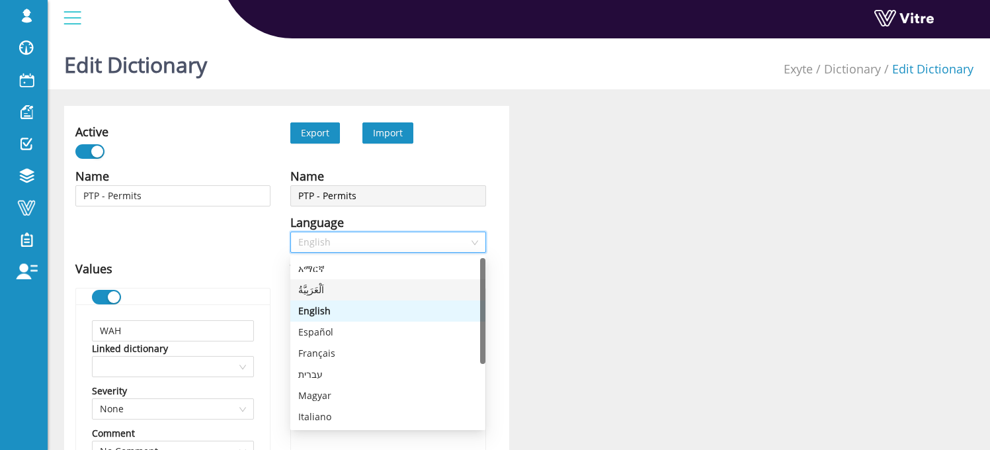
type input "فتح RMF / المدخل تحت القاعدة / المدخل"
type input "إجراء صور شعاعية"
type input "إجراءات إزالة خط الغاز عالي النقاء والغاز الخامل"
type input "إجراءات إزالة خطوط المياه"
type input "إجراءات إزالة أنظمة العادم"
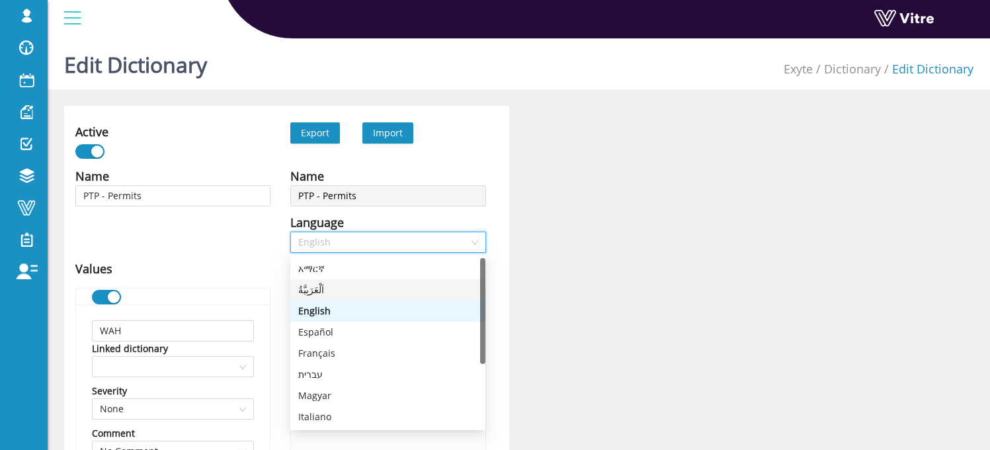
type input "إجراءات إزالة LIWS"
type input "إجراء إزالة معدات الفراغ (EV) - Fab38"
type input "تصريح العمل على الأنظمة"
type input "أعمال الرفع"
type input "أخرى"
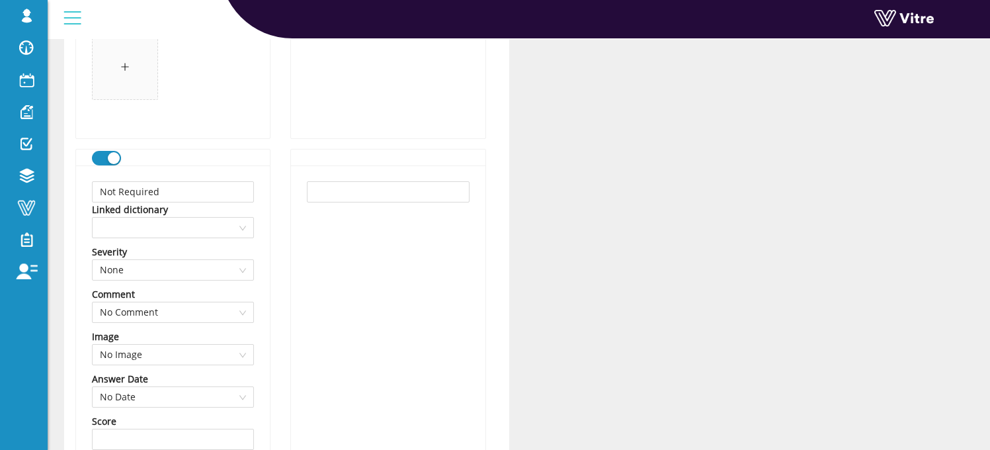
scroll to position [11644, 0]
drag, startPoint x: 323, startPoint y: 187, endPoint x: 318, endPoint y: 216, distance: 29.6
click at [323, 188] on input "text" at bounding box center [388, 191] width 162 height 21
paste input "غير مطلوب"
type input "غير مطلوب"
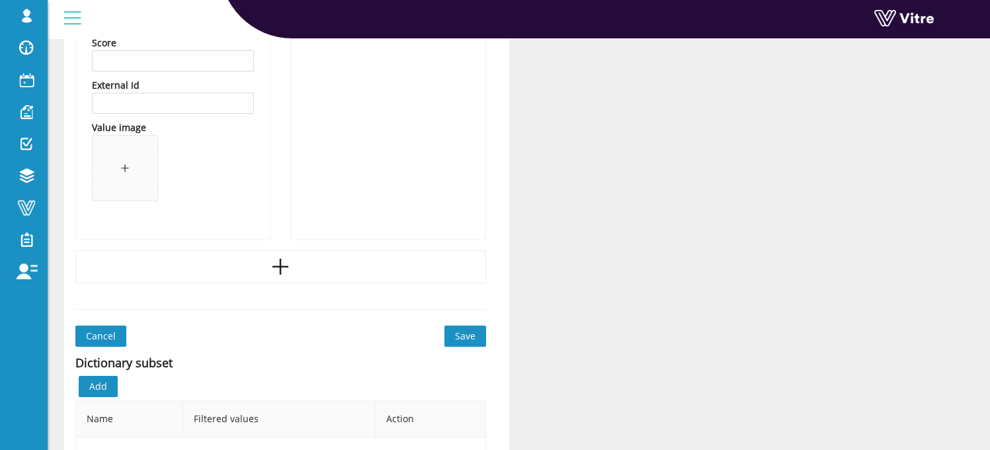
scroll to position [12044, 0]
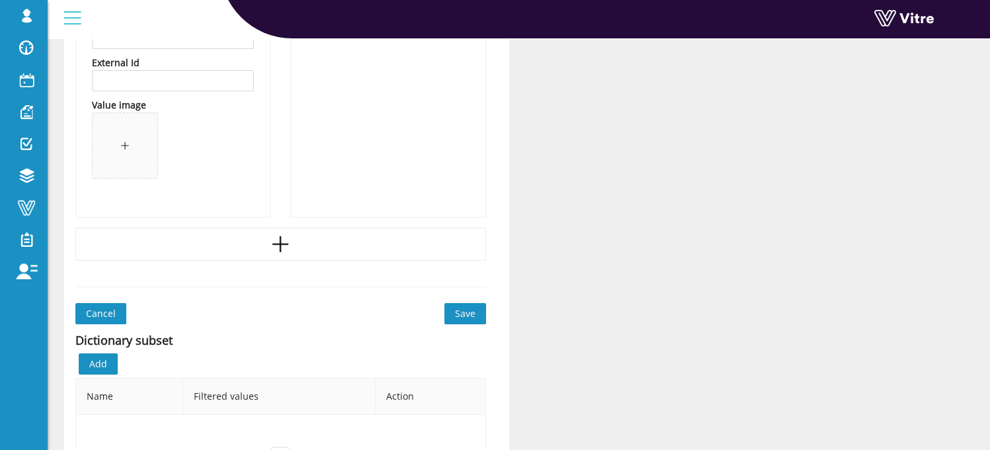
click at [467, 316] on span "Save" at bounding box center [465, 313] width 20 height 15
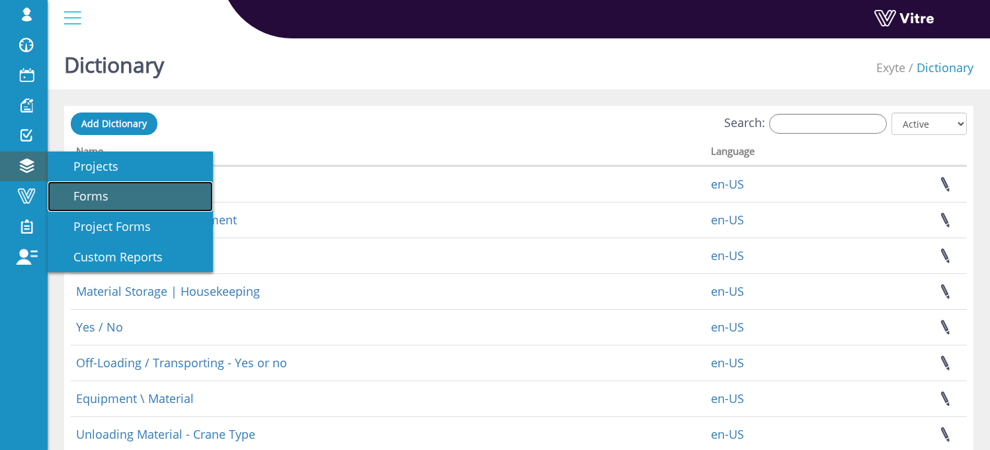
click at [91, 195] on span "Forms" at bounding box center [83, 196] width 51 height 16
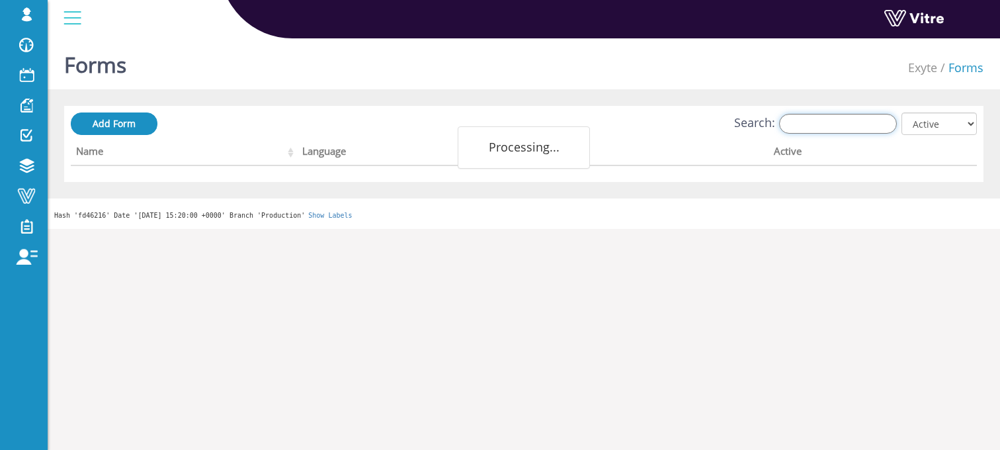
click at [820, 128] on input "Search:" at bounding box center [838, 124] width 118 height 20
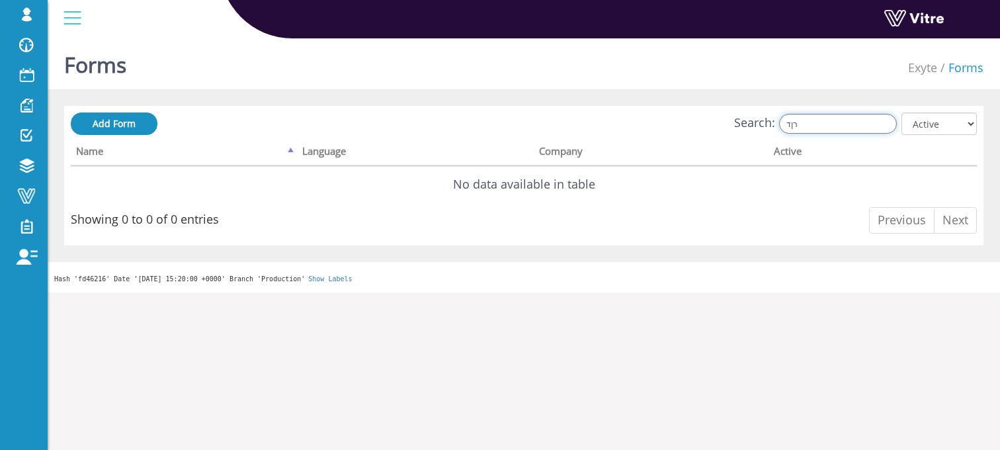
click at [823, 123] on input "רןד" at bounding box center [838, 124] width 118 height 20
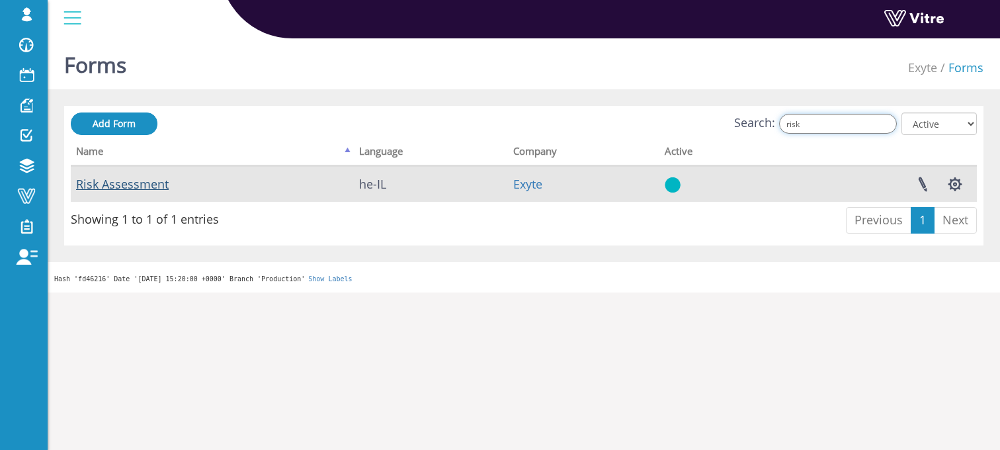
type input "risk"
click at [131, 187] on link "Risk Assessment" at bounding box center [122, 184] width 93 height 16
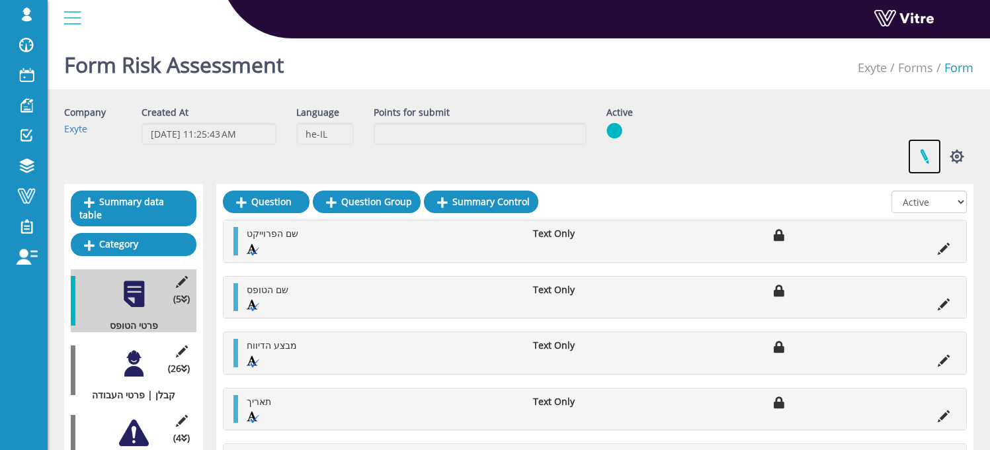
click at [929, 157] on link at bounding box center [924, 156] width 33 height 35
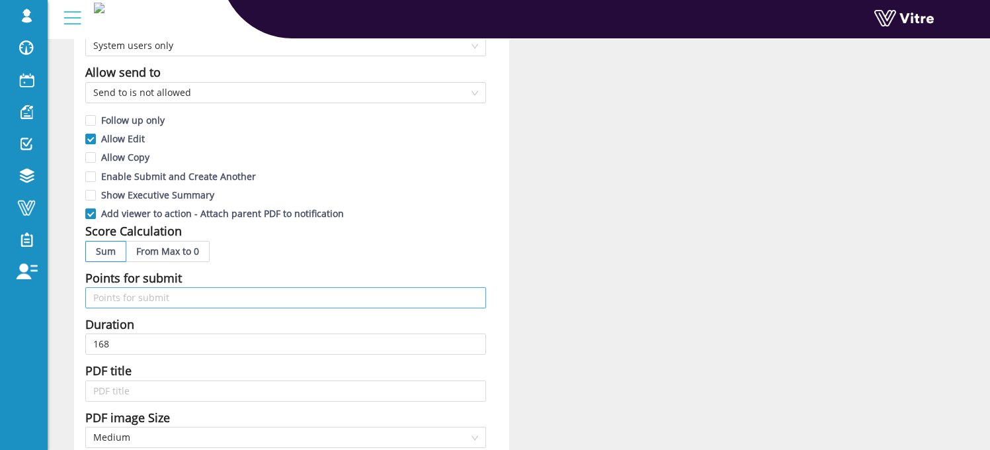
scroll to position [339, 0]
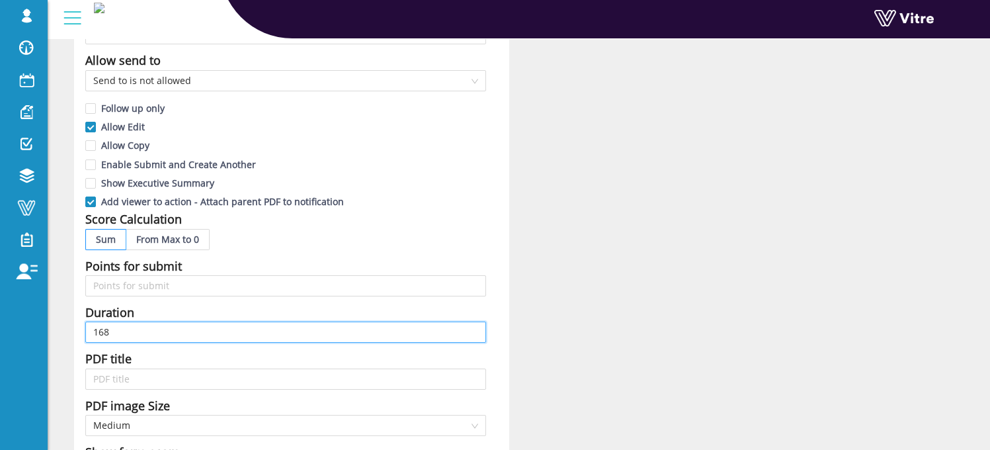
click at [106, 334] on input "168" at bounding box center [285, 331] width 401 height 21
click at [118, 333] on input "168" at bounding box center [285, 331] width 401 height 21
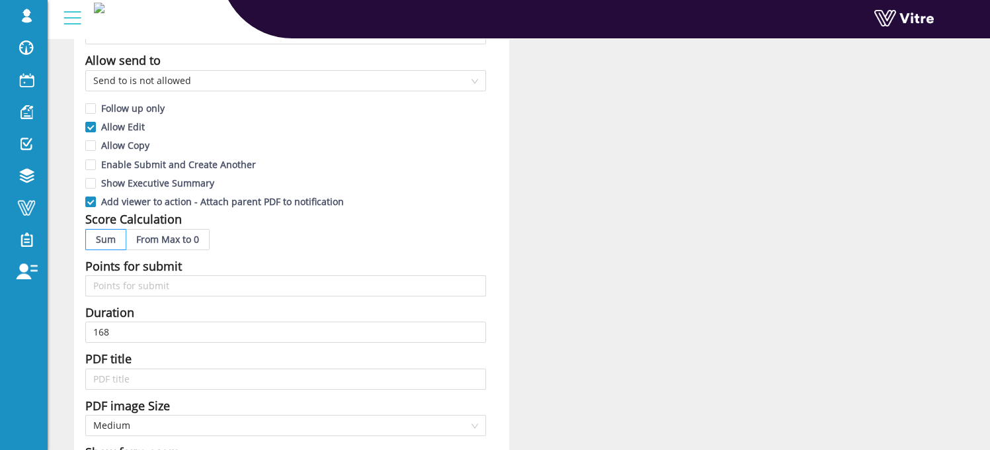
click at [501, 320] on div "Name Risk Assessment Form Title Risk Assessment - {344245.Answer} - {344251.Ans…" at bounding box center [291, 258] width 435 height 982
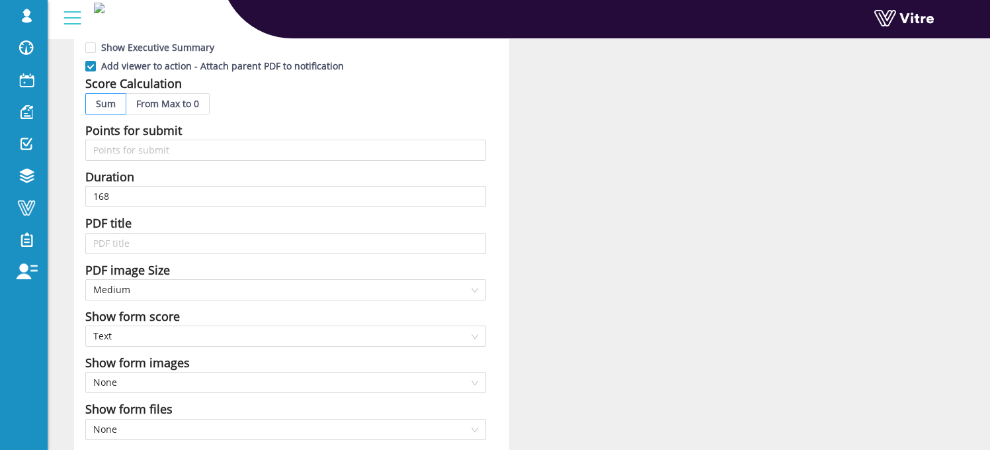
scroll to position [474, 0]
click at [495, 191] on div "Name Risk Assessment Form Title Risk Assessment - {344245.Answer} - {344251.Ans…" at bounding box center [291, 123] width 435 height 982
click at [31, 208] on span at bounding box center [26, 208] width 33 height 16
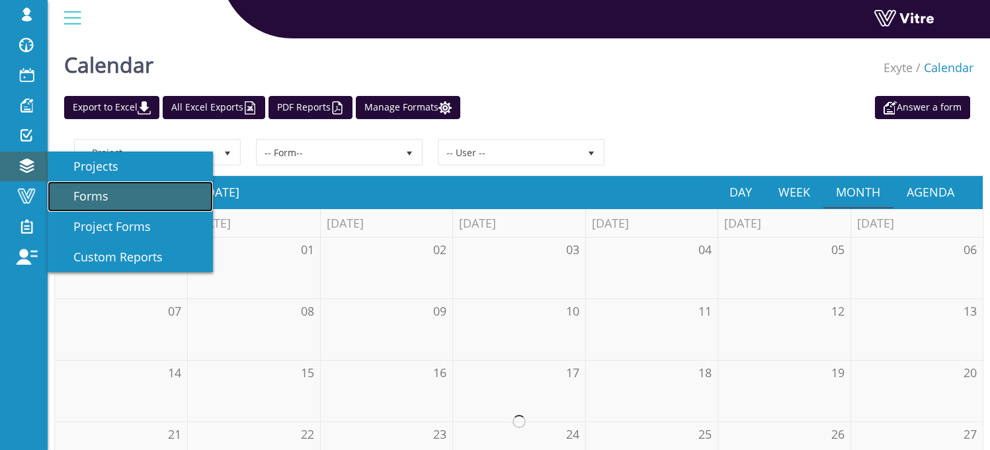
drag, startPoint x: 75, startPoint y: 200, endPoint x: 383, endPoint y: 101, distance: 322.8
click at [76, 200] on span "Forms" at bounding box center [83, 196] width 51 height 16
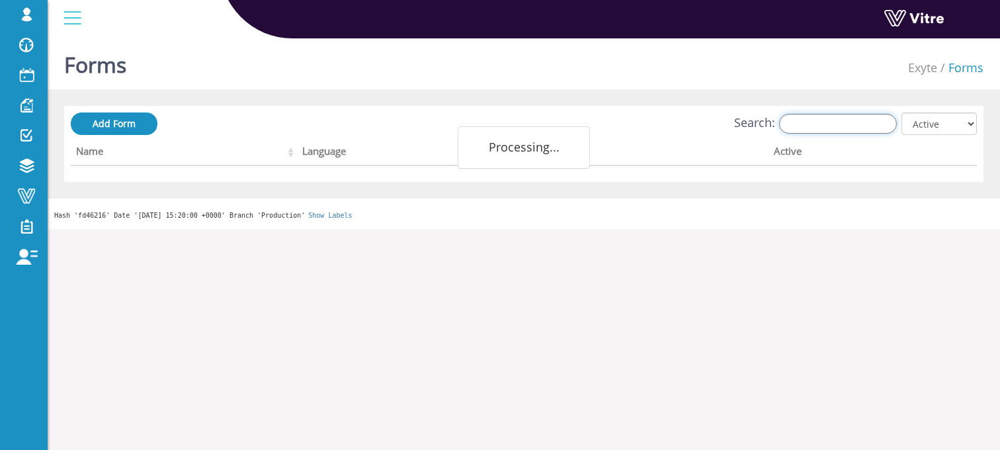
click at [833, 117] on input "Search:" at bounding box center [838, 124] width 118 height 20
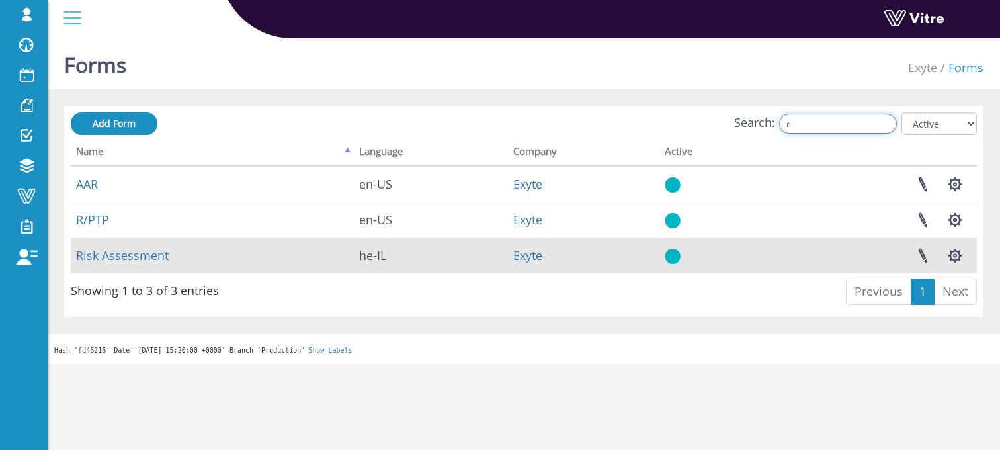
type input "r"
drag, startPoint x: 154, startPoint y: 243, endPoint x: 149, endPoint y: 250, distance: 9.0
click at [154, 243] on td "Risk Assessment" at bounding box center [212, 255] width 283 height 36
click at [147, 251] on link "Risk Assessment" at bounding box center [122, 255] width 93 height 16
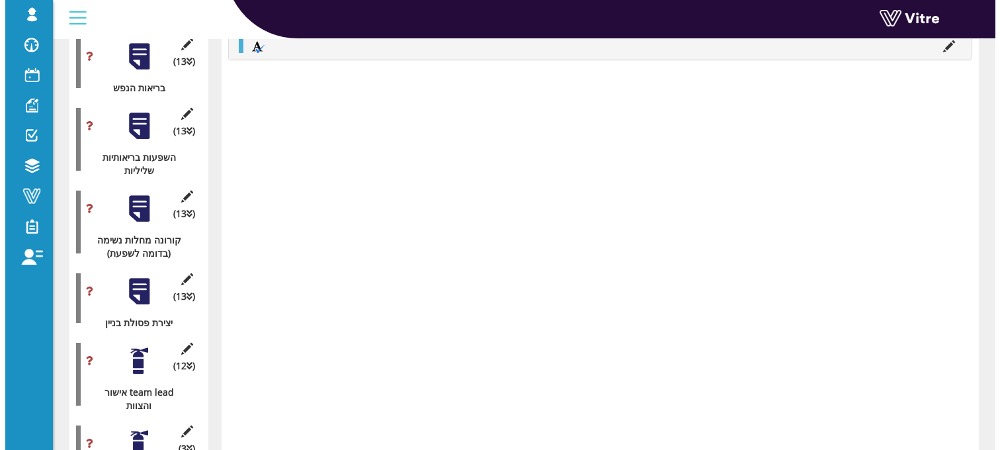
scroll to position [5824, 0]
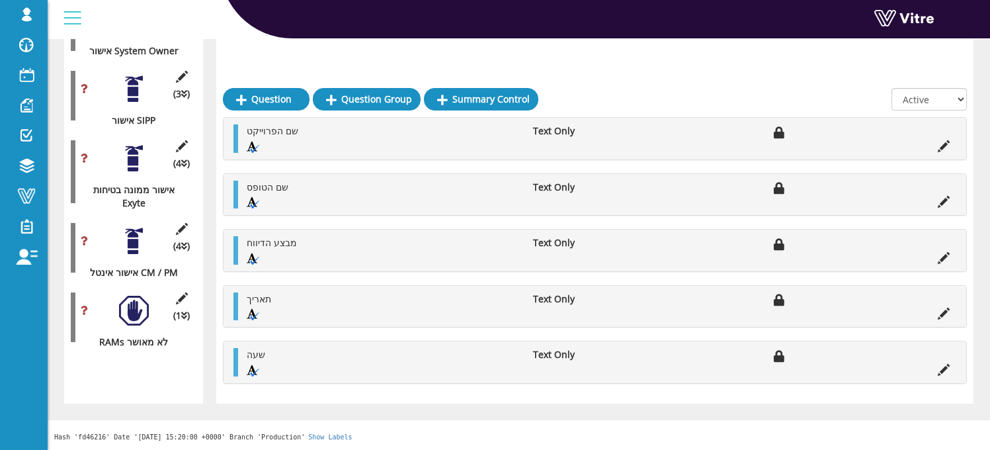
click at [136, 104] on div at bounding box center [134, 89] width 30 height 30
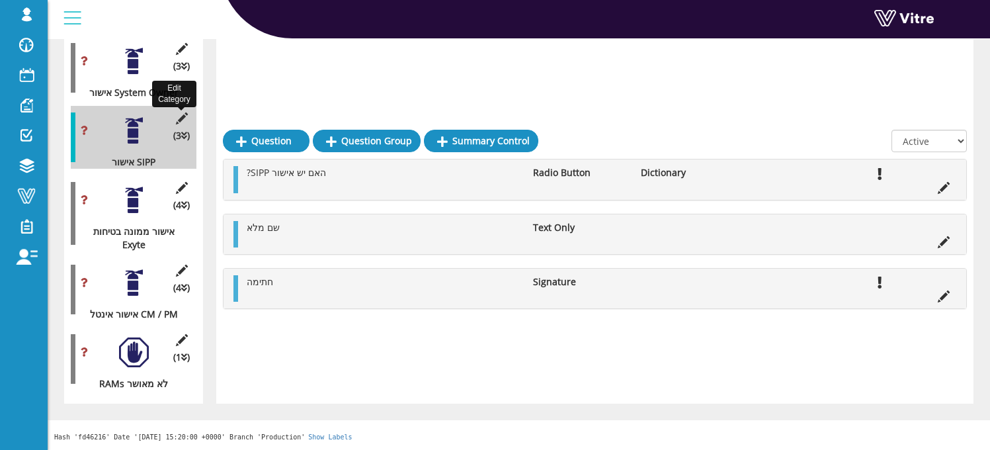
click at [182, 113] on icon at bounding box center [181, 118] width 17 height 12
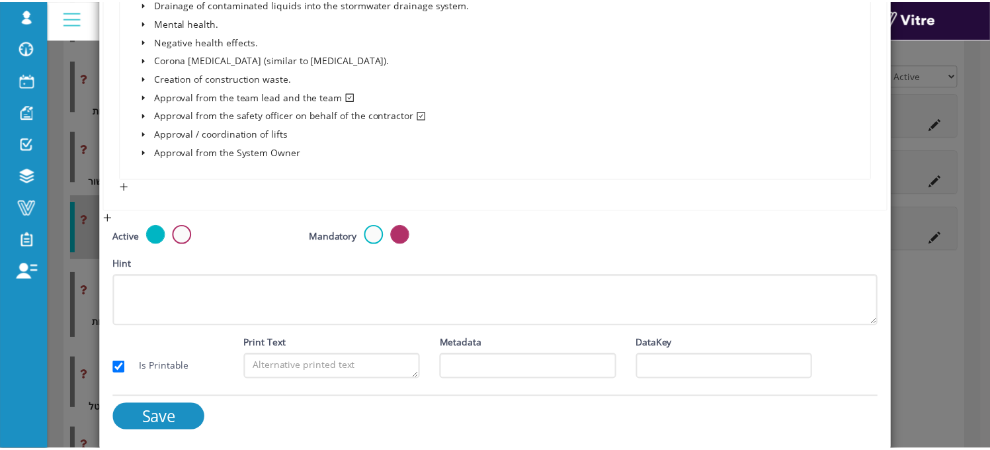
scroll to position [4317, 0]
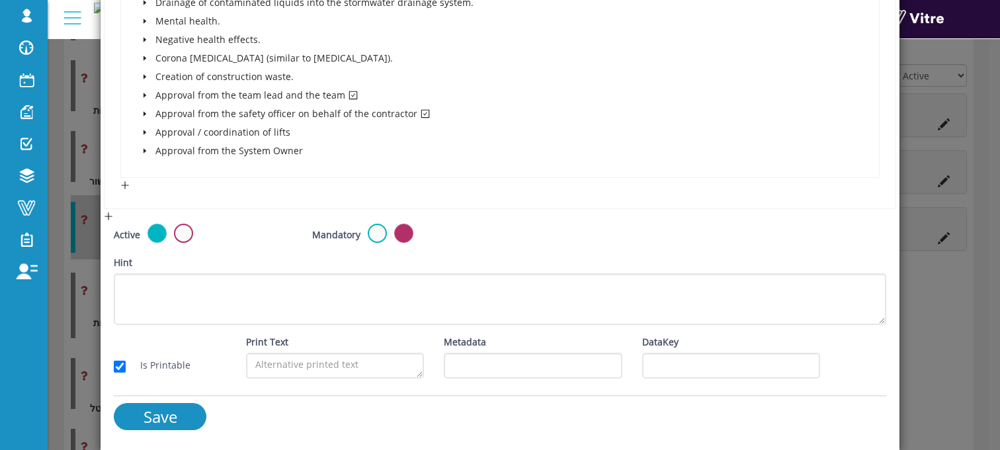
click at [955, 309] on div "× Edit Category Name אישור SIPP Image 1 1 Presentation Conditional 5 Set Durati…" at bounding box center [500, 225] width 1000 height 450
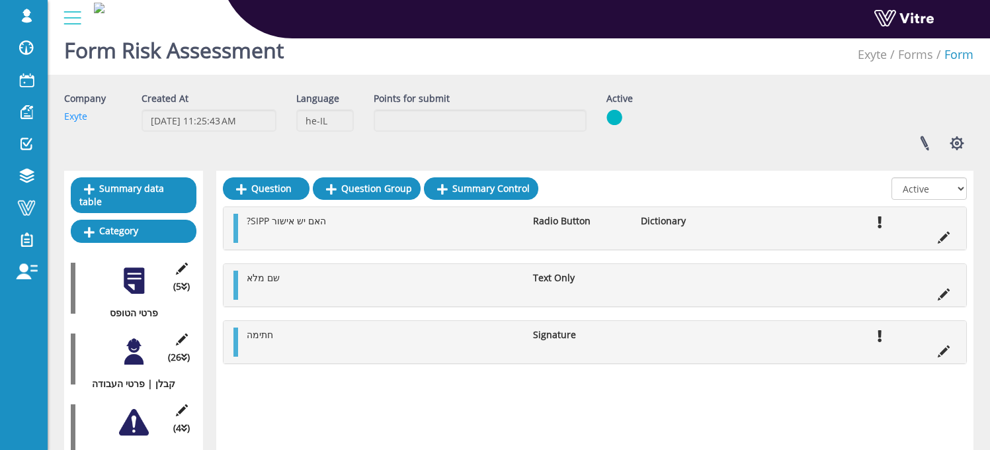
scroll to position [0, 0]
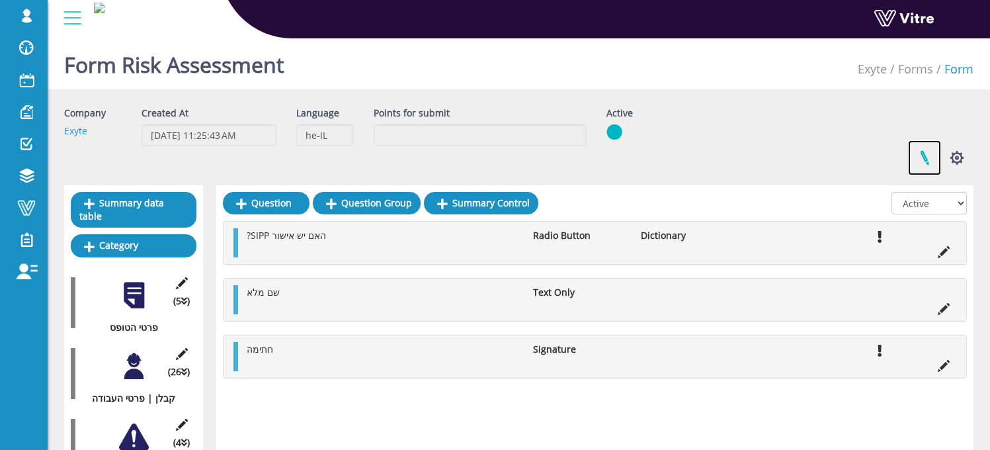
click at [921, 152] on link at bounding box center [924, 157] width 33 height 35
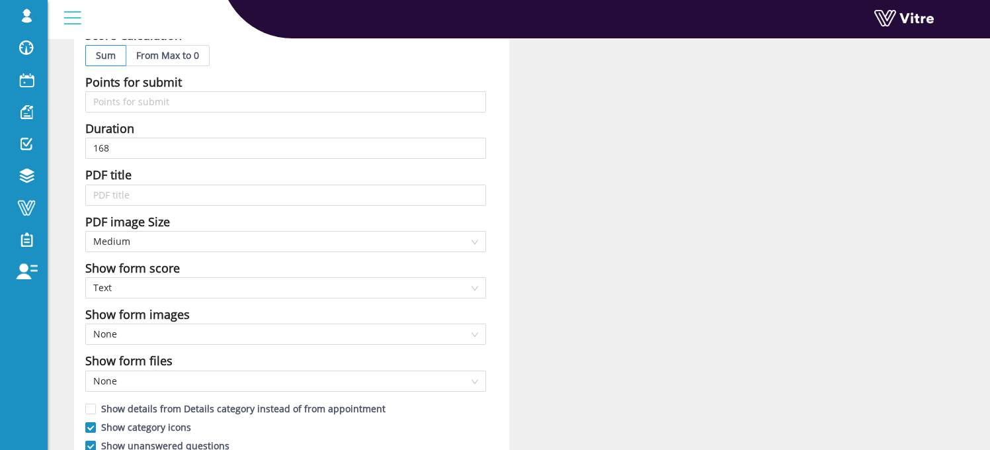
scroll to position [547, 0]
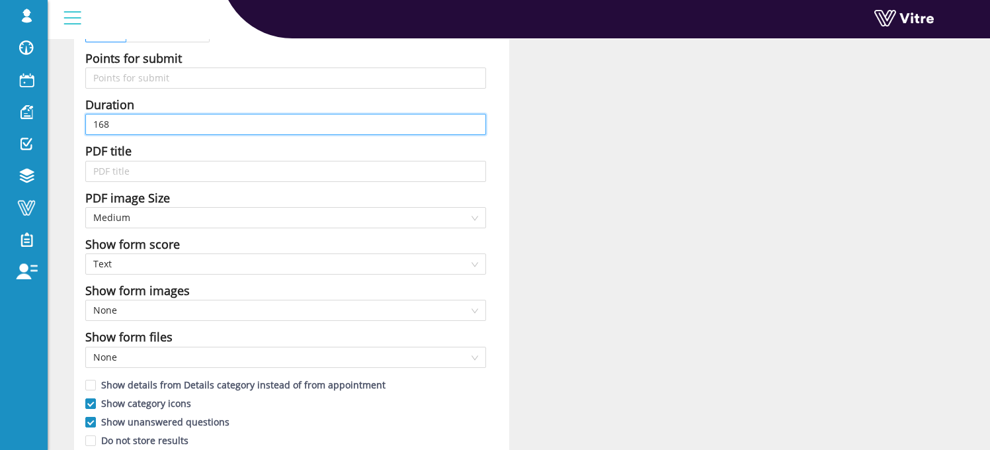
drag, startPoint x: 118, startPoint y: 123, endPoint x: 50, endPoint y: 114, distance: 69.3
click at [52, 115] on div "Name Risk Assessment Form Title Risk Assessment - {344245.Answer} - {344251.Ans…" at bounding box center [519, 50] width 942 height 982
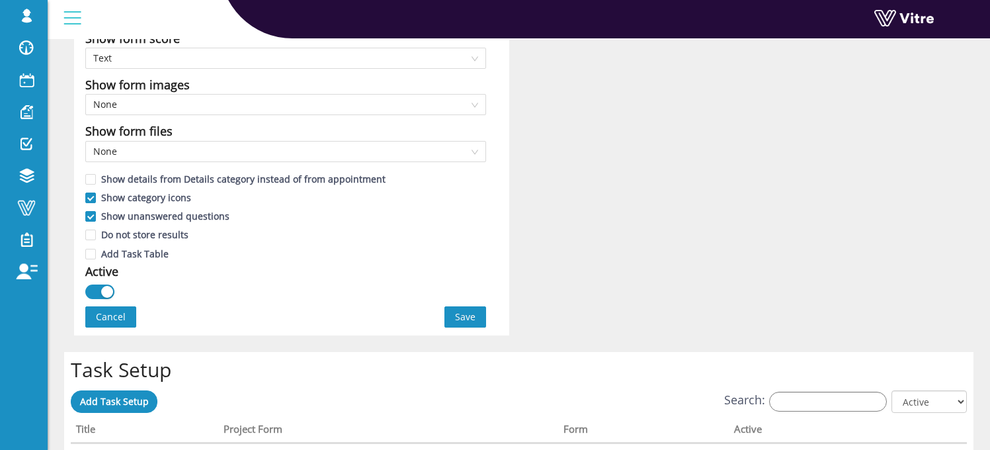
scroll to position [757, 0]
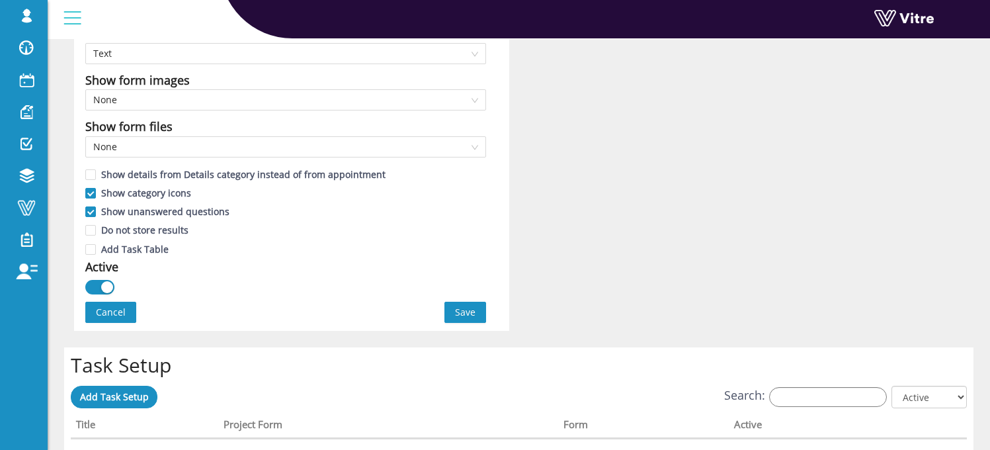
type input "720"
click at [461, 309] on span "Save" at bounding box center [465, 312] width 20 height 15
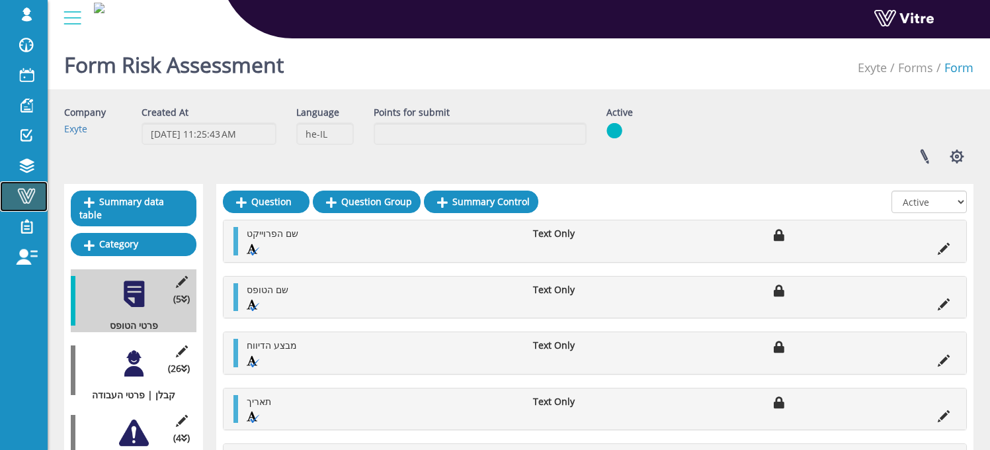
click at [25, 196] on span at bounding box center [26, 196] width 33 height 16
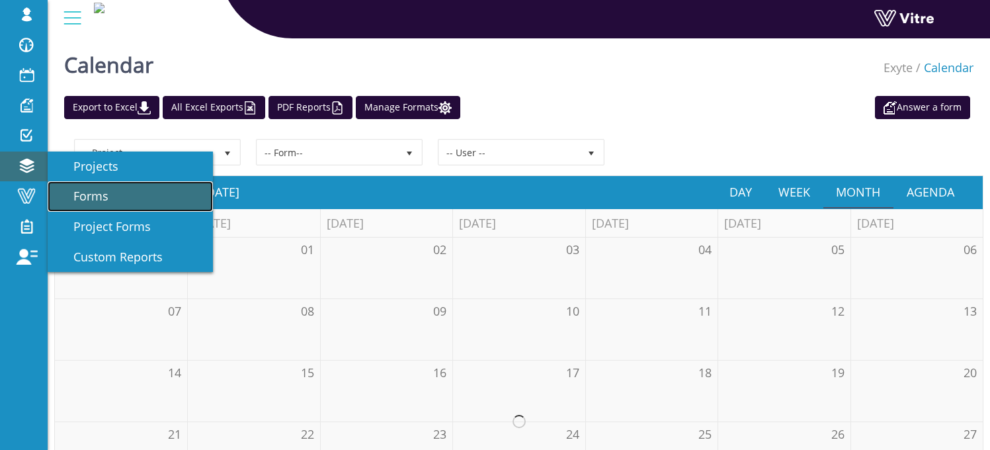
click at [107, 196] on span "Forms" at bounding box center [83, 196] width 51 height 16
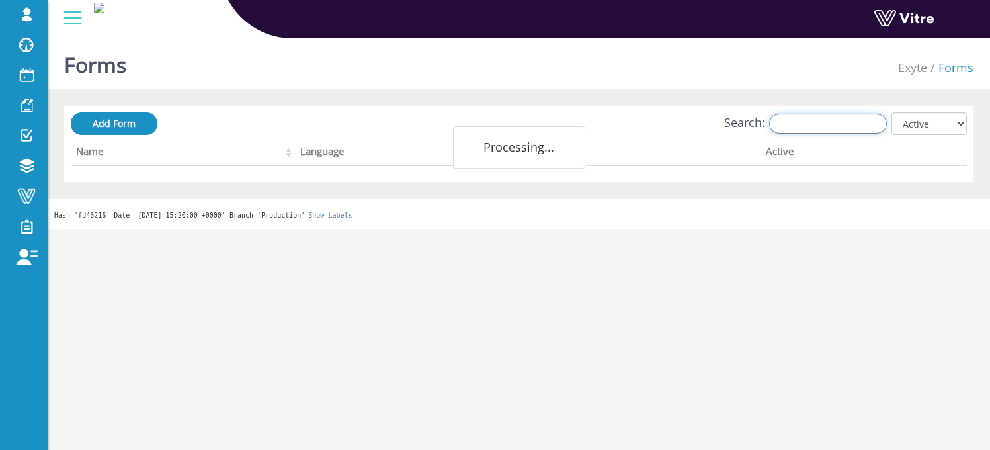
click at [823, 122] on input "Search:" at bounding box center [828, 124] width 118 height 20
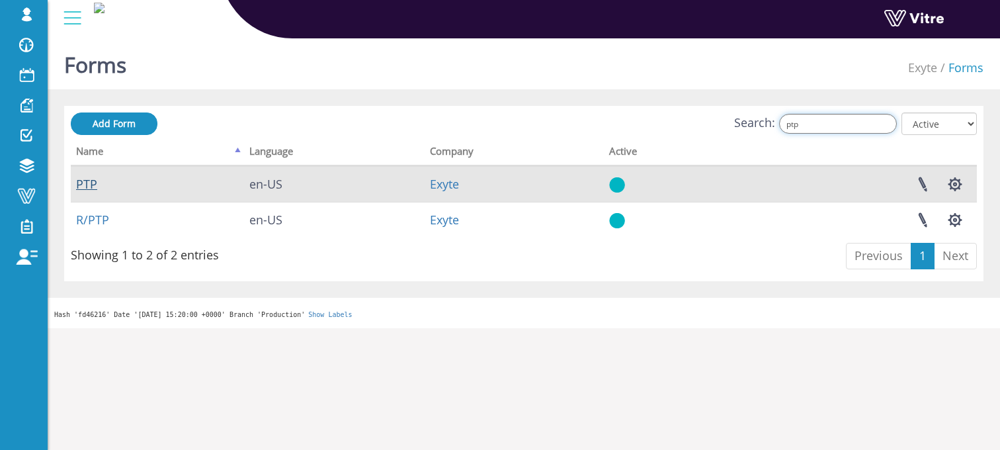
type input "ptp"
click at [91, 188] on link "PTP" at bounding box center [86, 184] width 21 height 16
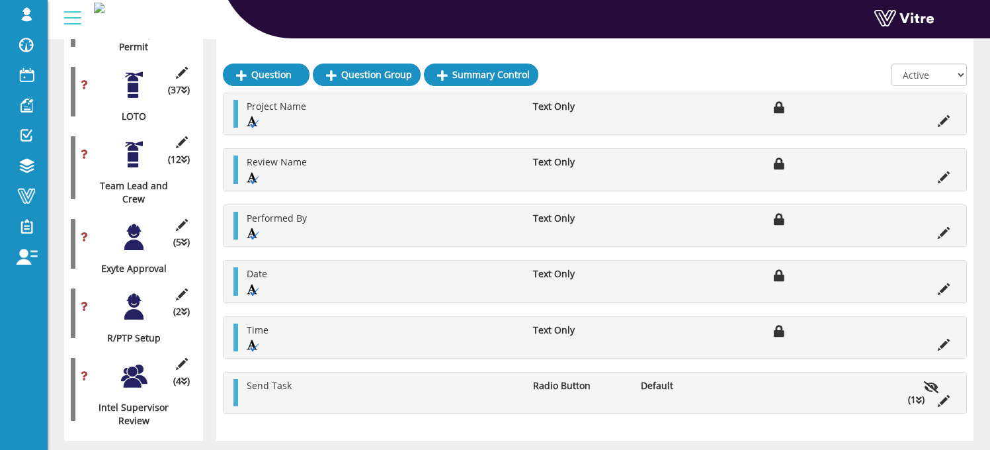
scroll to position [2438, 0]
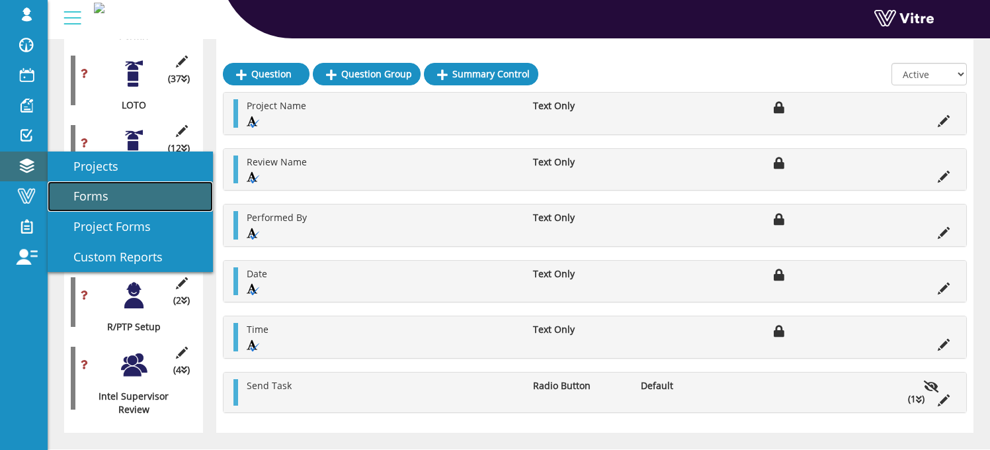
click at [101, 185] on link "Forms" at bounding box center [130, 196] width 165 height 30
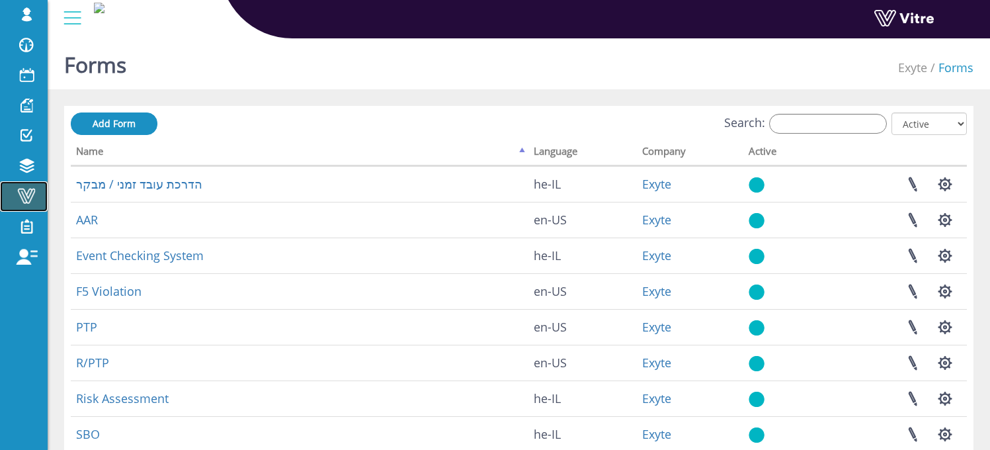
click at [22, 200] on span at bounding box center [26, 196] width 33 height 16
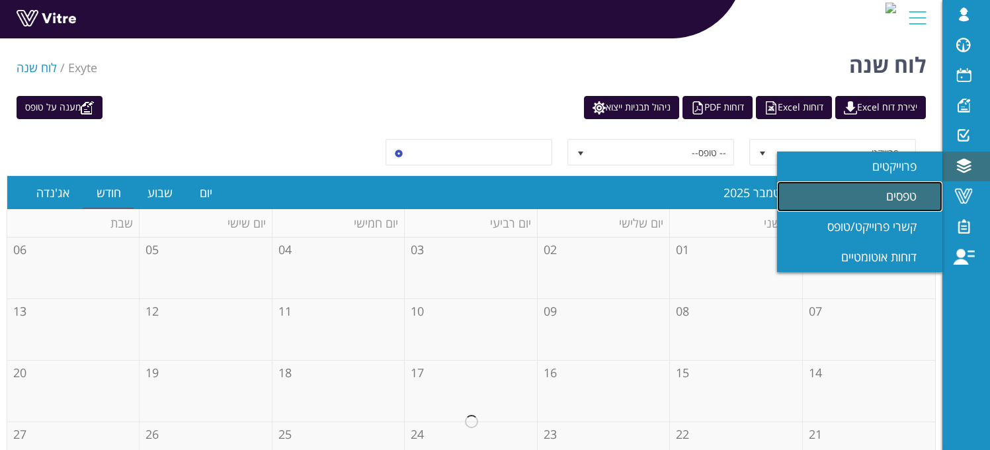
click at [892, 208] on link "טפסים" at bounding box center [859, 196] width 165 height 30
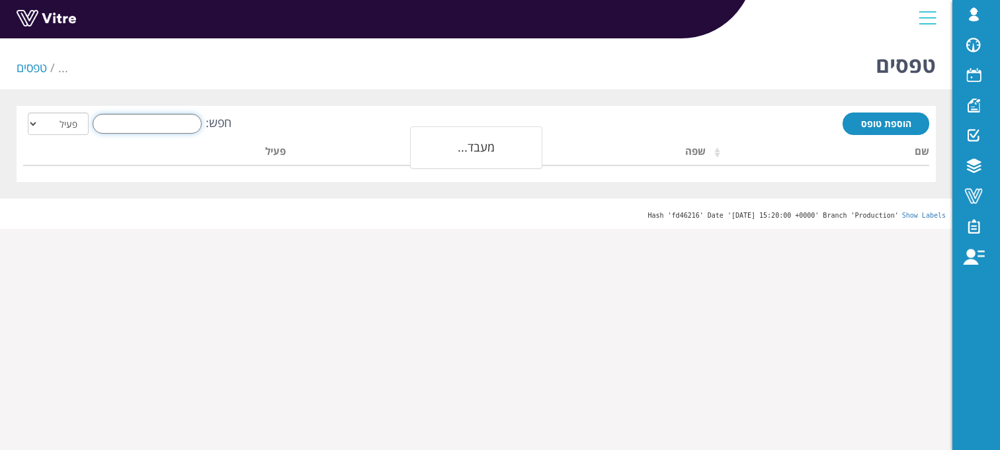
click at [145, 126] on input "חפש:" at bounding box center [147, 124] width 109 height 20
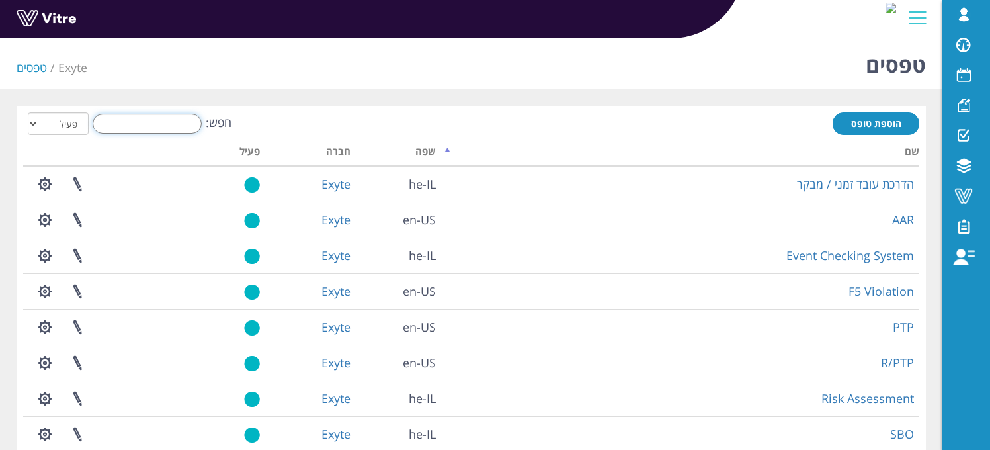
type input "r"
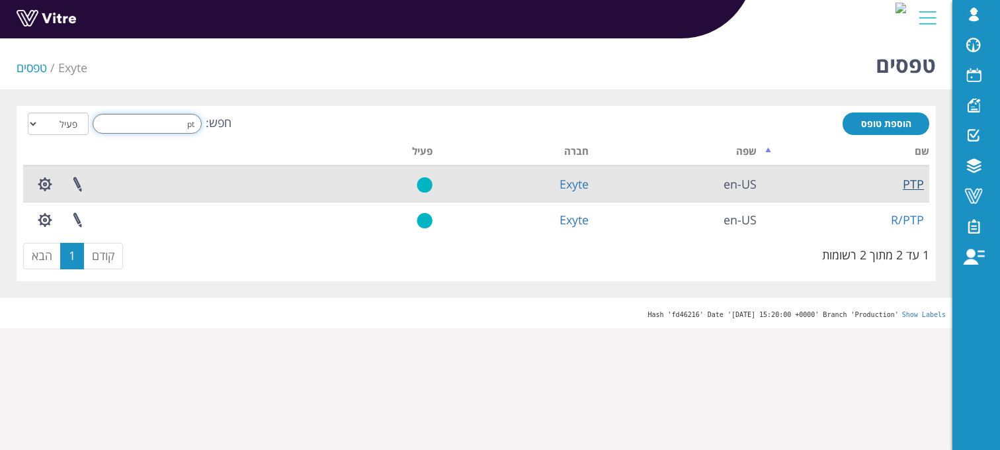
type input "pt"
click at [918, 186] on link "PTP" at bounding box center [913, 184] width 21 height 16
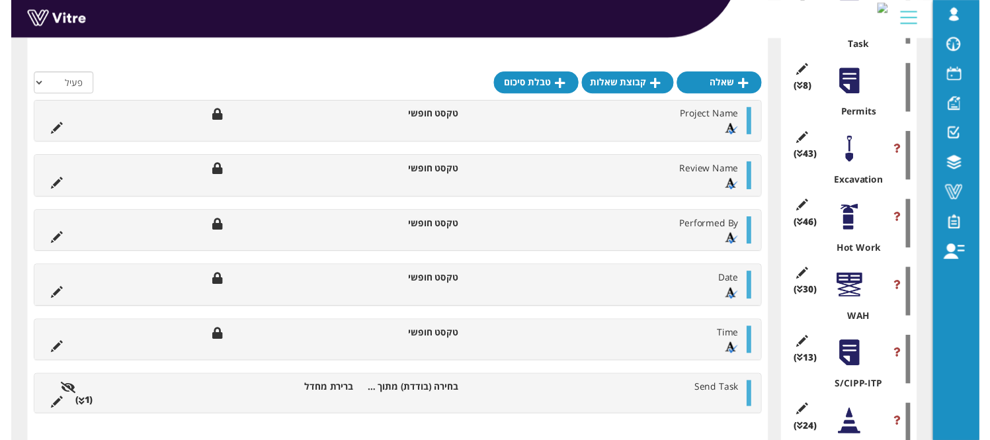
scroll to position [567, 0]
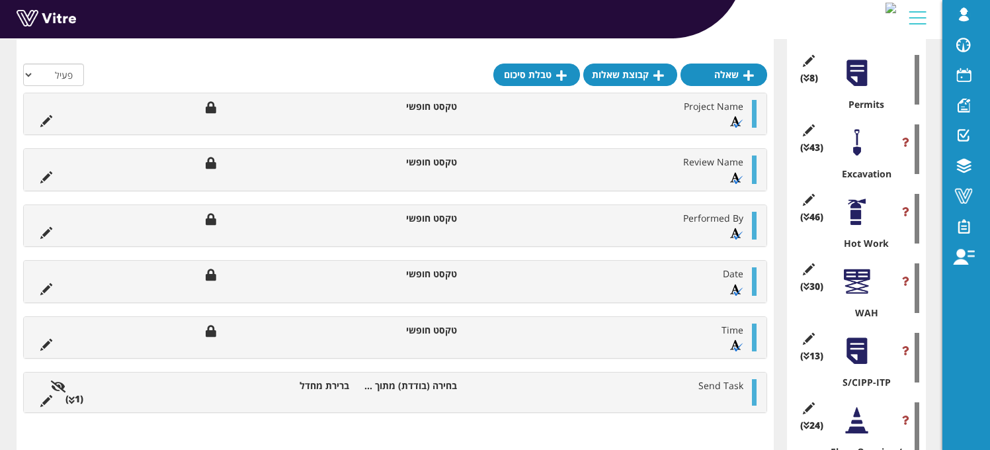
click at [856, 143] on div at bounding box center [857, 143] width 30 height 30
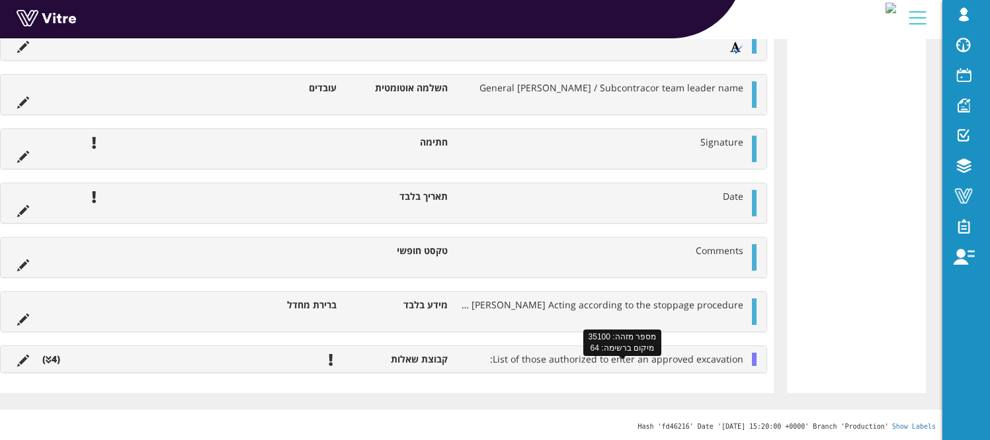
scroll to position [4759, 0]
click at [538, 360] on span "List of those authorized to enter an approved excavation:" at bounding box center [616, 358] width 253 height 13
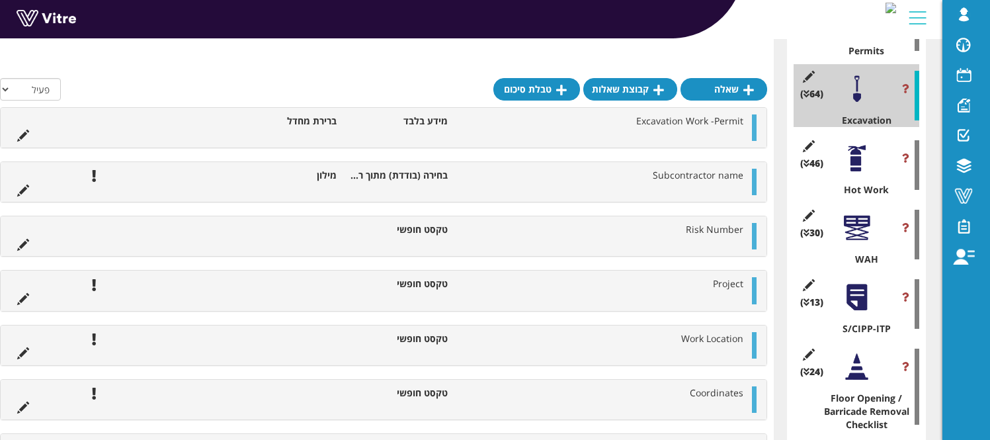
scroll to position [552, 0]
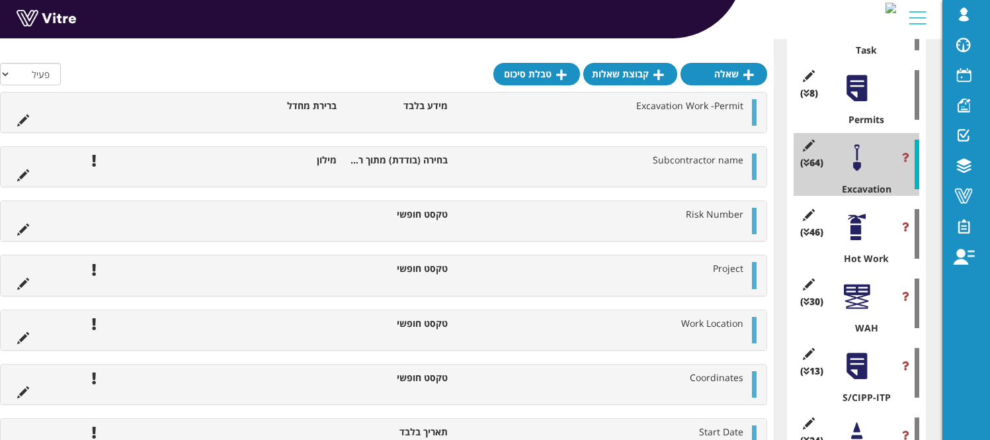
click at [852, 231] on div at bounding box center [857, 227] width 30 height 30
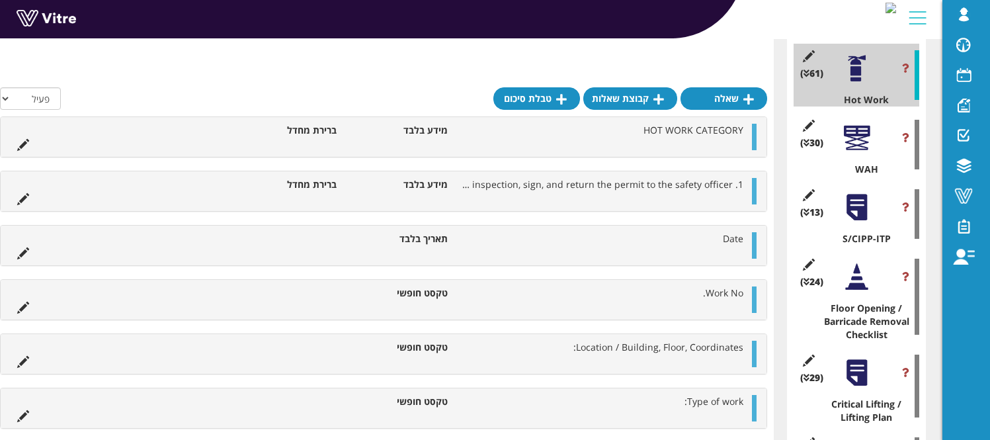
scroll to position [736, 0]
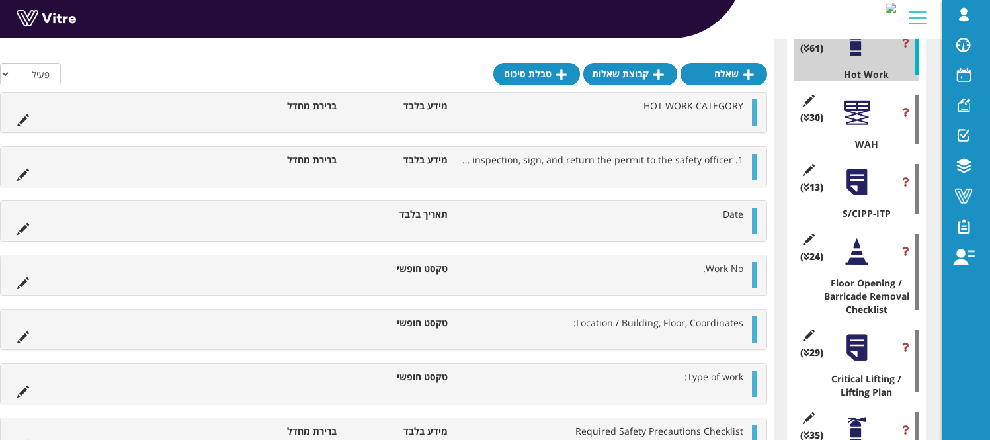
click at [861, 123] on div at bounding box center [857, 113] width 30 height 30
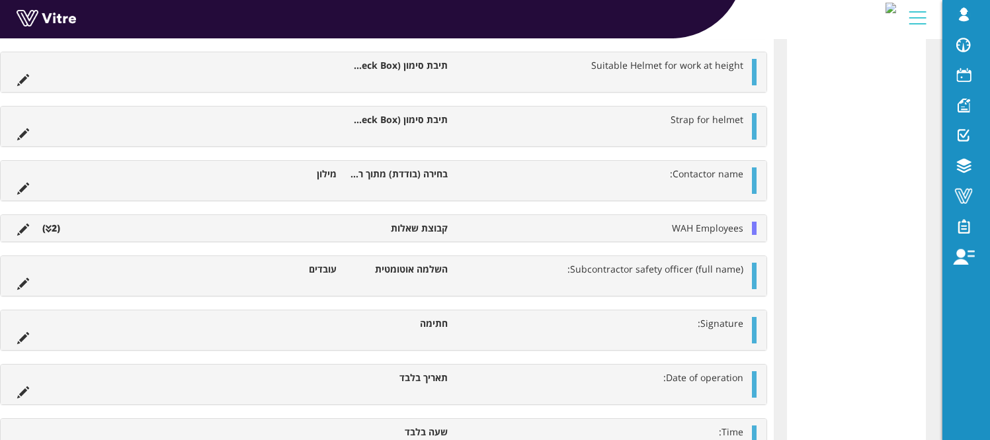
scroll to position [3916, 0]
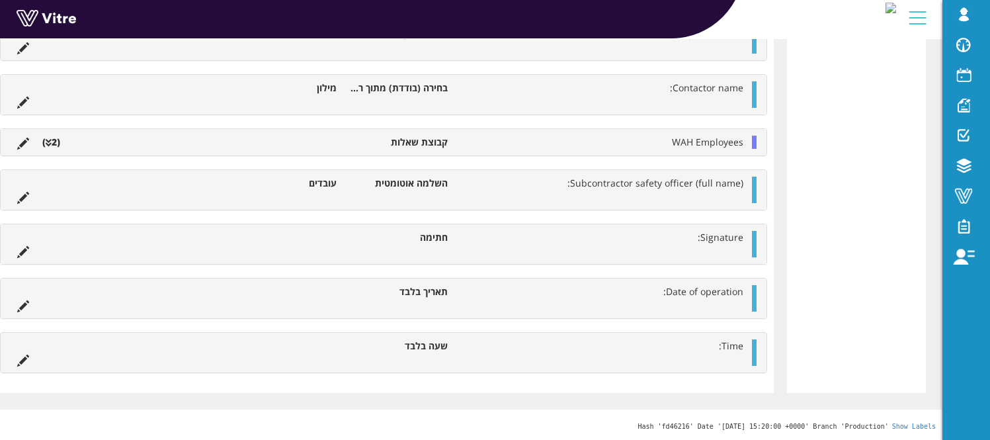
click at [428, 141] on li "קבוצת שאלות" at bounding box center [398, 142] width 111 height 13
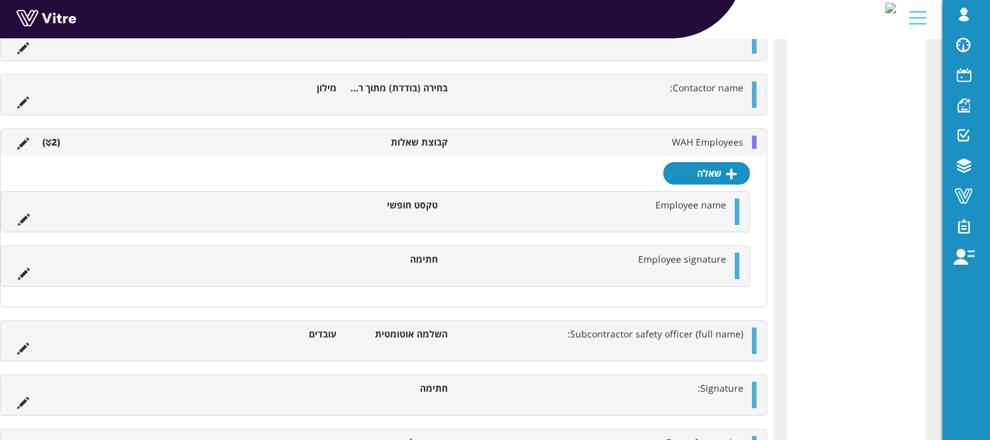
click at [577, 138] on li "WAH Employees" at bounding box center [602, 142] width 296 height 13
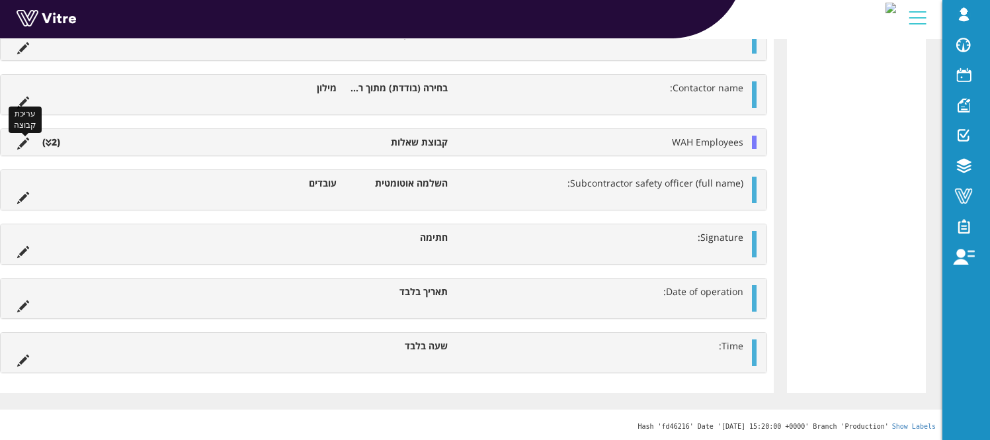
click at [19, 142] on icon at bounding box center [23, 144] width 12 height 12
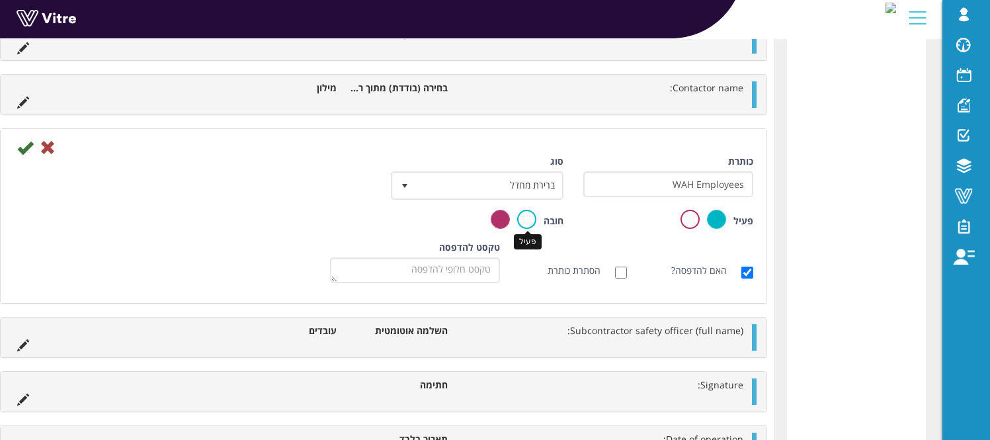
click at [529, 220] on label at bounding box center [526, 219] width 19 height 19
click at [0, 0] on input "radio" at bounding box center [0, 0] width 0 height 0
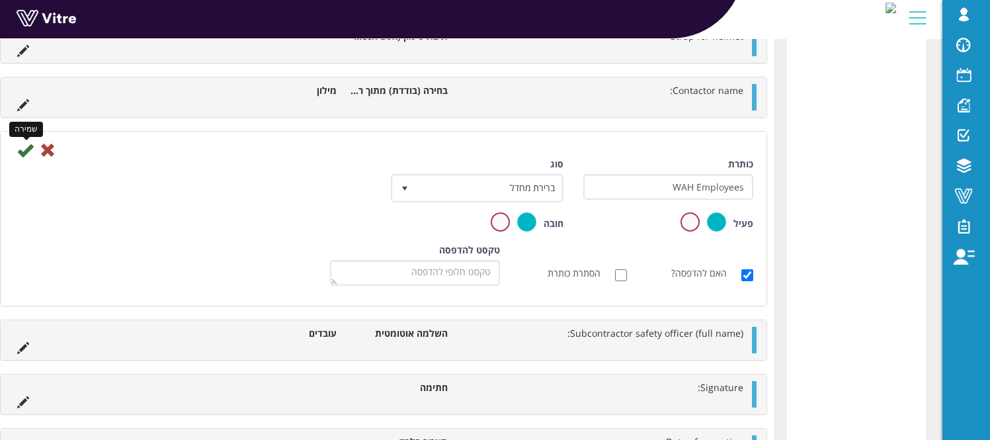
click at [26, 149] on icon at bounding box center [25, 150] width 16 height 16
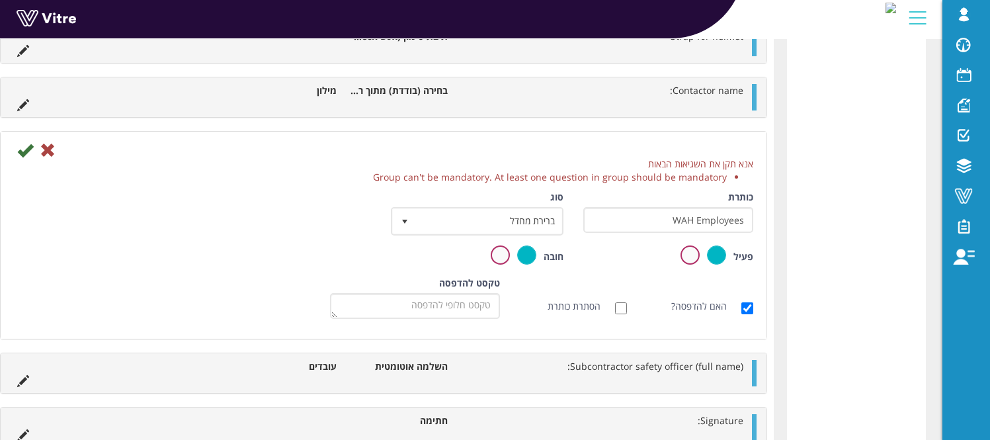
click at [50, 149] on icon at bounding box center [48, 150] width 16 height 16
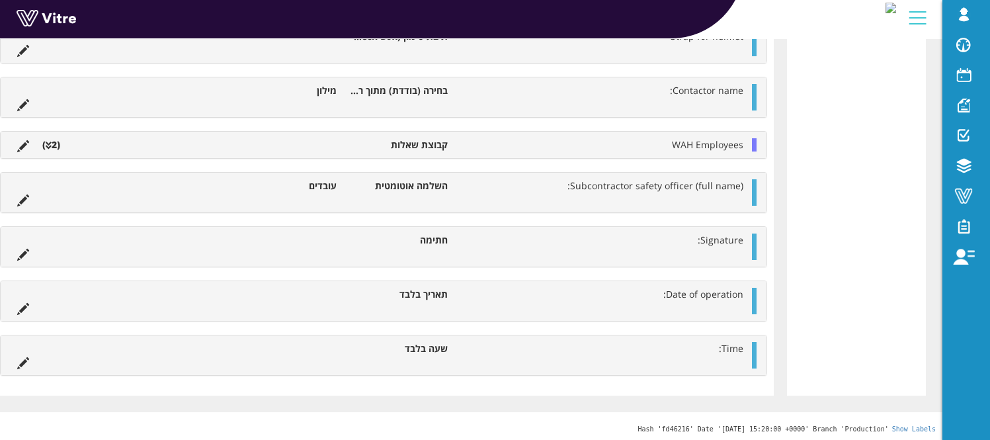
click at [462, 147] on li "WAH Employees" at bounding box center [602, 144] width 296 height 13
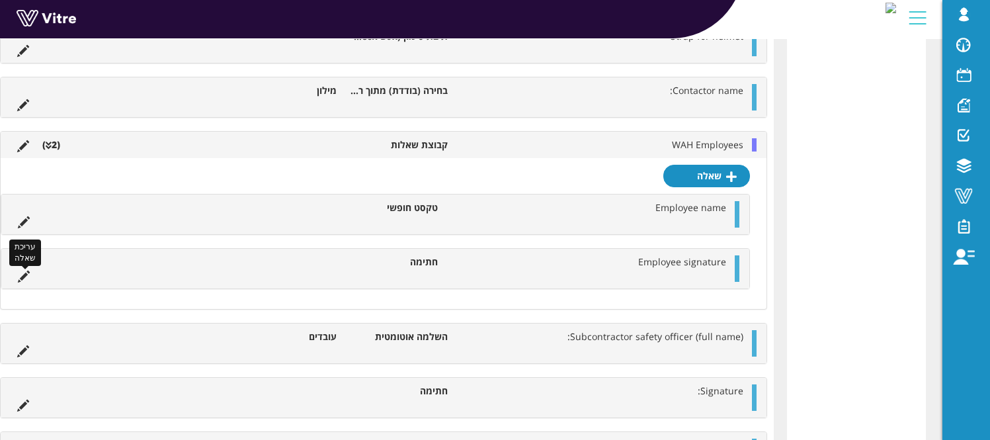
click at [25, 274] on icon at bounding box center [24, 276] width 12 height 12
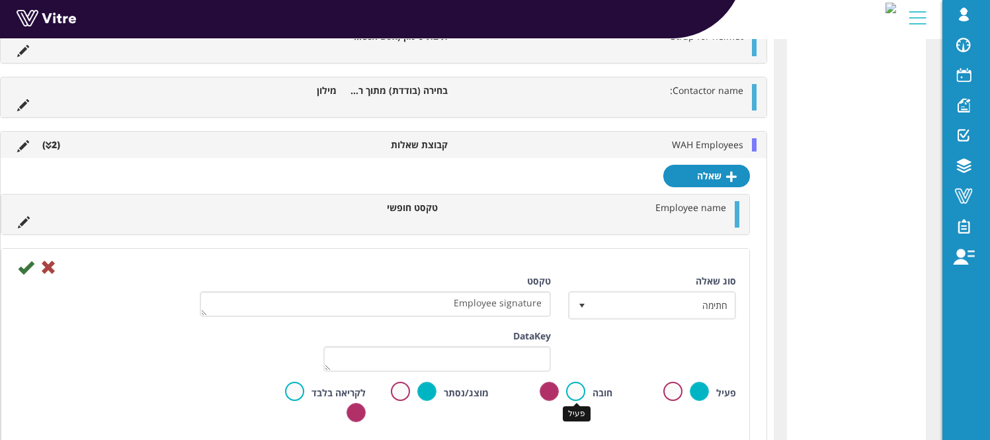
click at [573, 389] on label at bounding box center [575, 391] width 19 height 19
click at [0, 0] on input "radio" at bounding box center [0, 0] width 0 height 0
click at [24, 268] on icon at bounding box center [26, 267] width 16 height 16
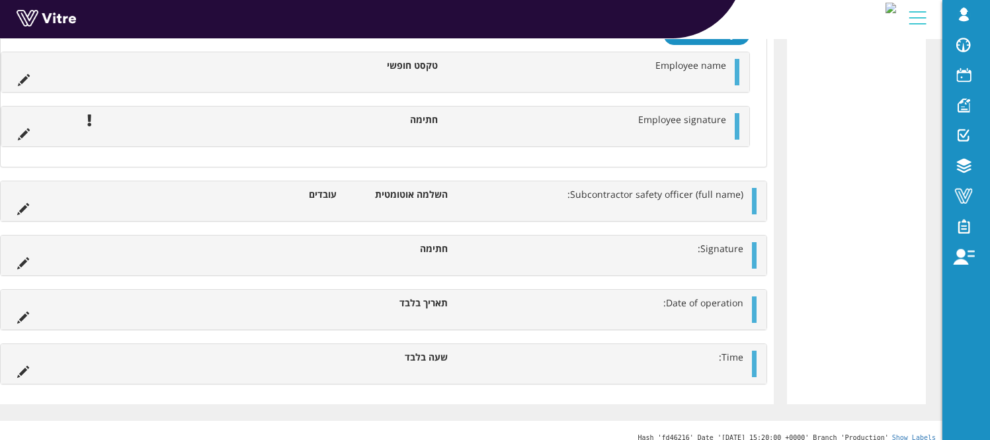
scroll to position [4083, 0]
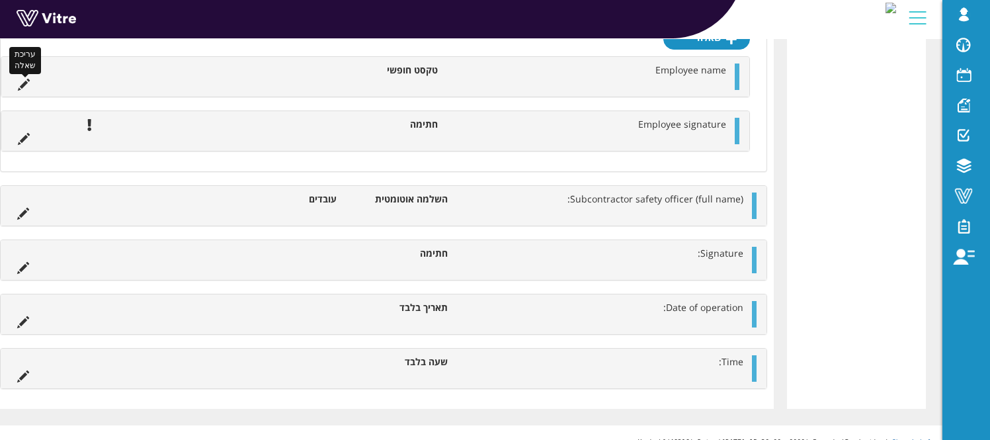
click at [24, 85] on icon at bounding box center [24, 85] width 12 height 12
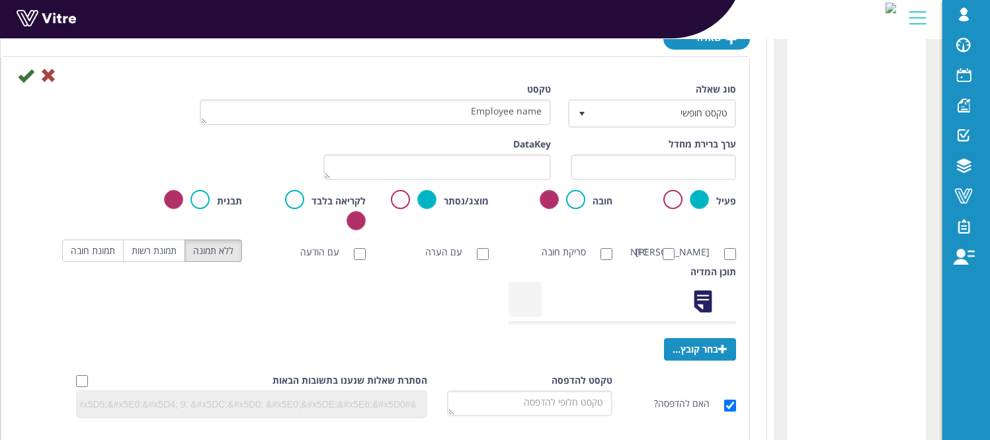
click at [586, 199] on div "חובה" at bounding box center [560, 200] width 104 height 21
drag, startPoint x: 578, startPoint y: 200, endPoint x: 670, endPoint y: 196, distance: 92.0
click at [578, 200] on label at bounding box center [575, 199] width 19 height 19
click at [0, 0] on input "radio" at bounding box center [0, 0] width 0 height 0
click at [26, 79] on icon at bounding box center [26, 75] width 16 height 16
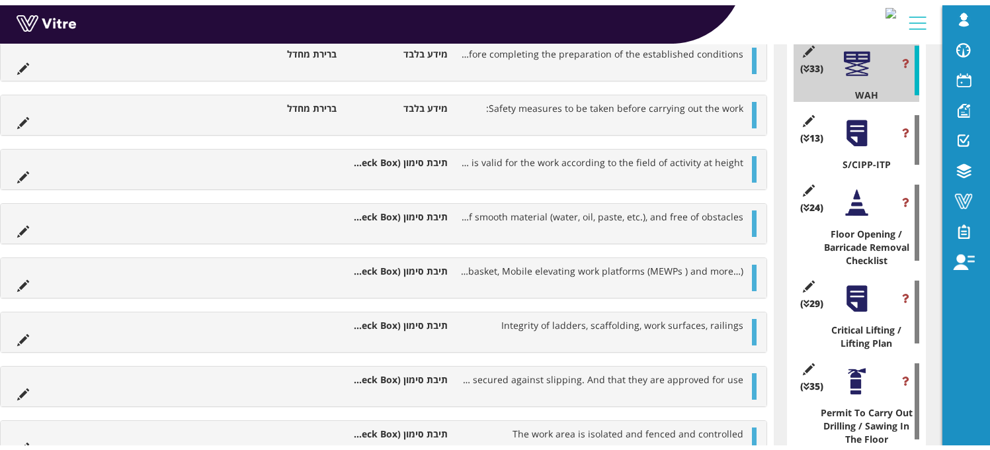
scroll to position [707, 0]
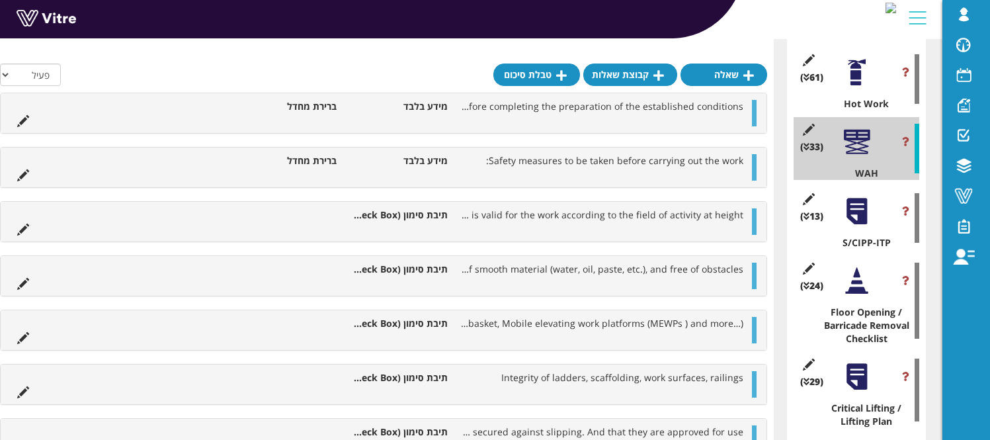
drag, startPoint x: 852, startPoint y: 220, endPoint x: 864, endPoint y: 223, distance: 12.4
click at [852, 220] on div at bounding box center [857, 211] width 30 height 30
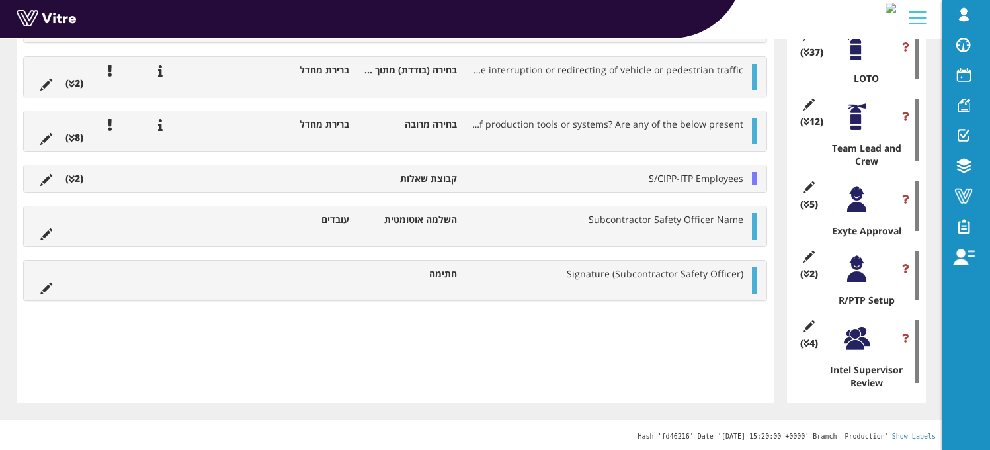
scroll to position [3069, 0]
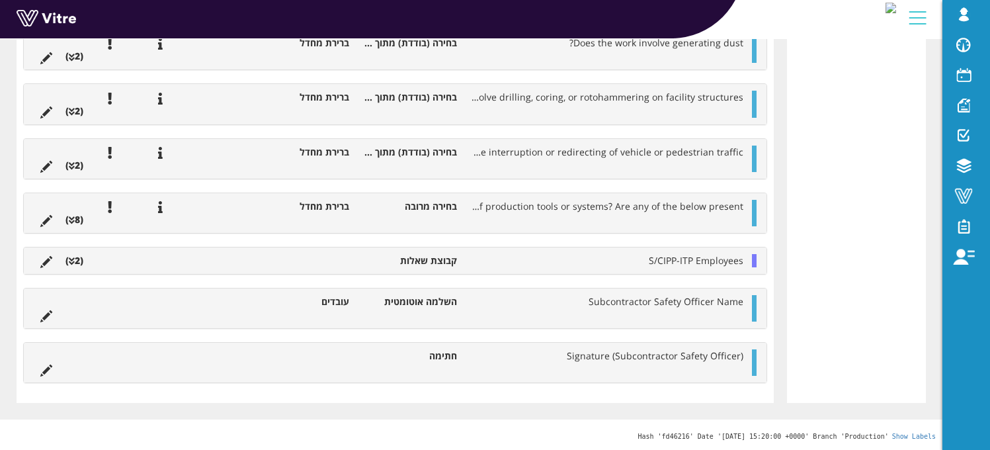
click at [54, 264] on li at bounding box center [46, 260] width 25 height 13
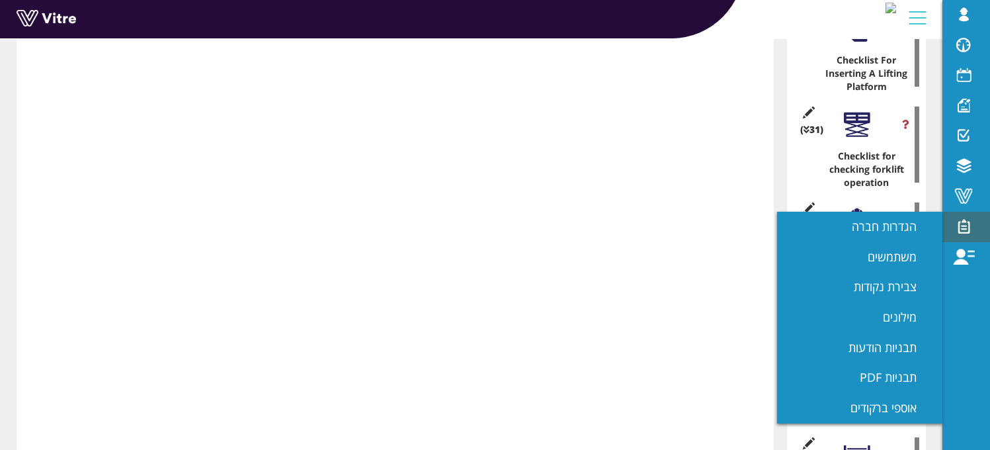
scroll to position [0, 0]
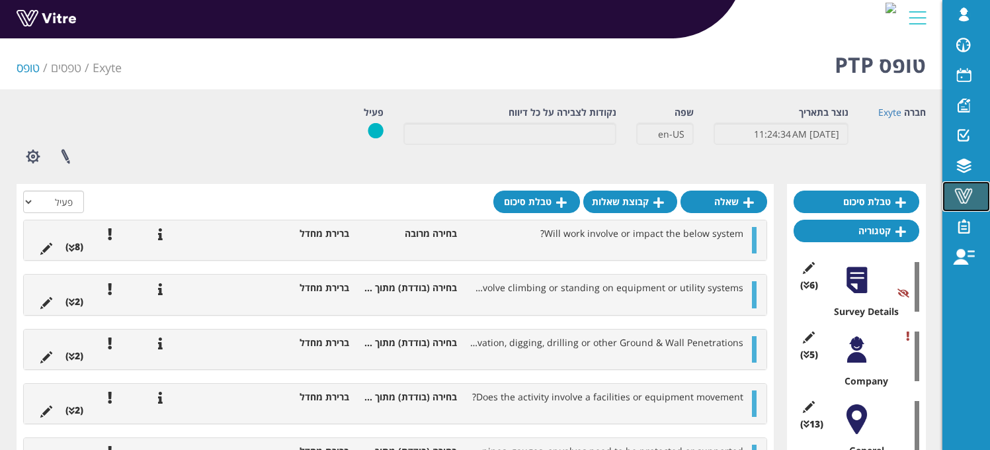
click at [958, 194] on span at bounding box center [963, 196] width 33 height 16
